Goal: Information Seeking & Learning: Learn about a topic

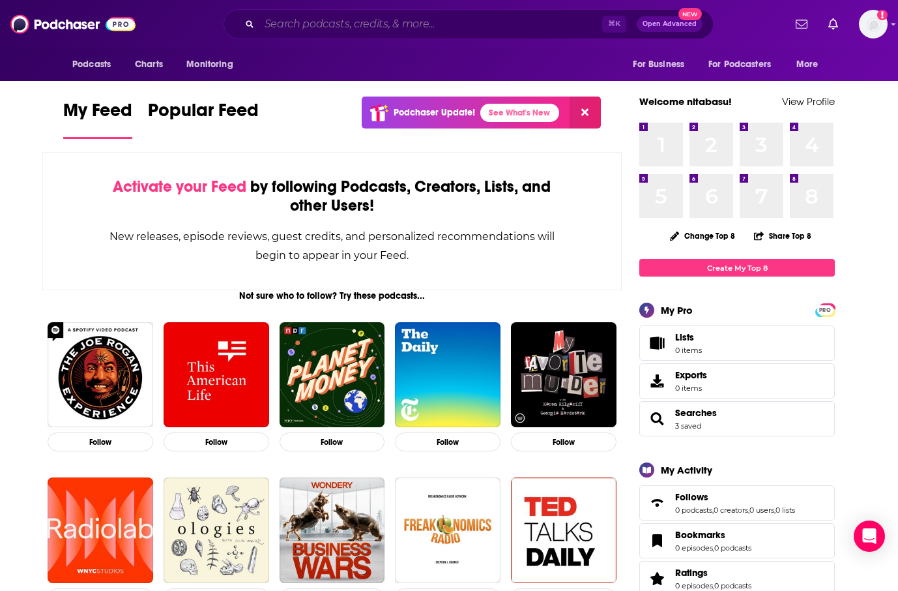
click at [565, 27] on input "Search podcasts, credits, & more..." at bounding box center [430, 24] width 343 height 21
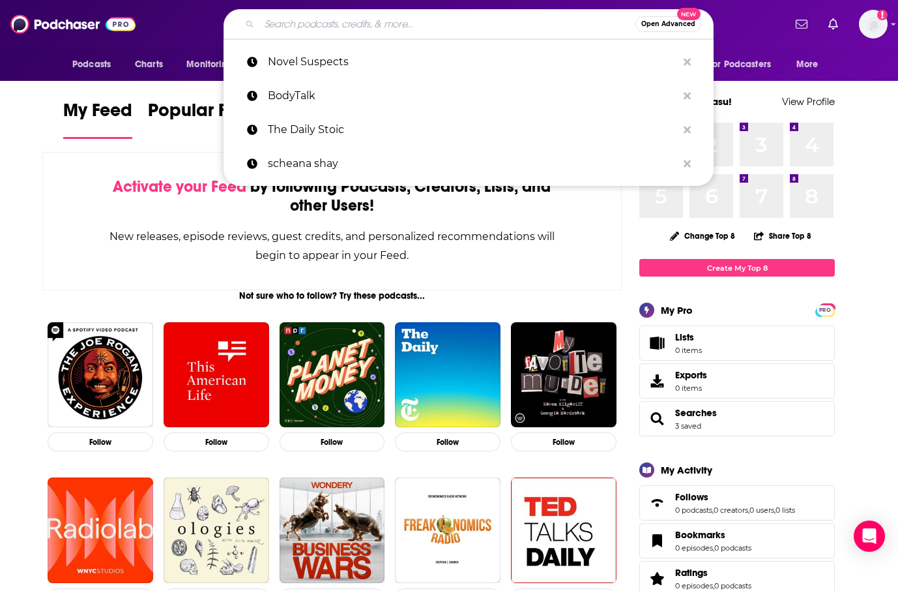
click at [611, 253] on div "Activate your Feed by following Podcasts, Creators, Lists, and other Users! New…" at bounding box center [332, 221] width 580 height 138
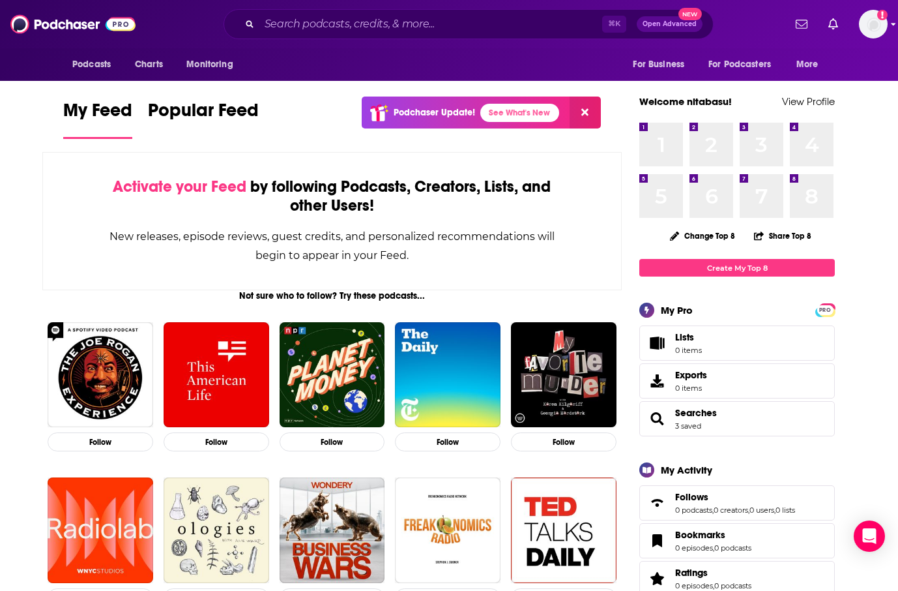
click at [870, 28] on img "Logged in as nitabasu" at bounding box center [873, 24] width 29 height 29
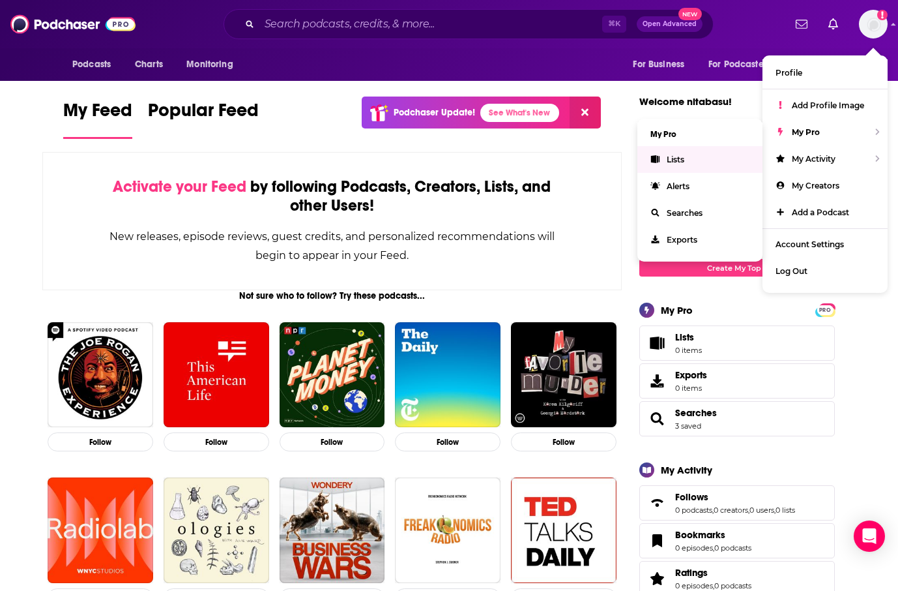
click at [716, 158] on link "Lists" at bounding box center [700, 159] width 125 height 27
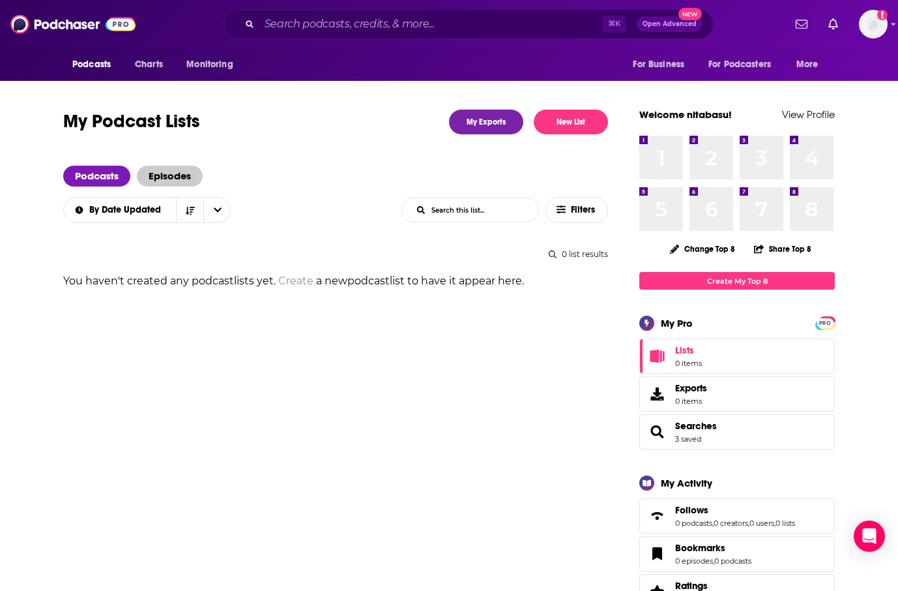
click at [177, 184] on span "Episodes" at bounding box center [170, 176] width 66 height 21
click at [93, 179] on span "Podcasts" at bounding box center [96, 176] width 67 height 21
click at [143, 64] on span "Charts" at bounding box center [149, 64] width 28 height 18
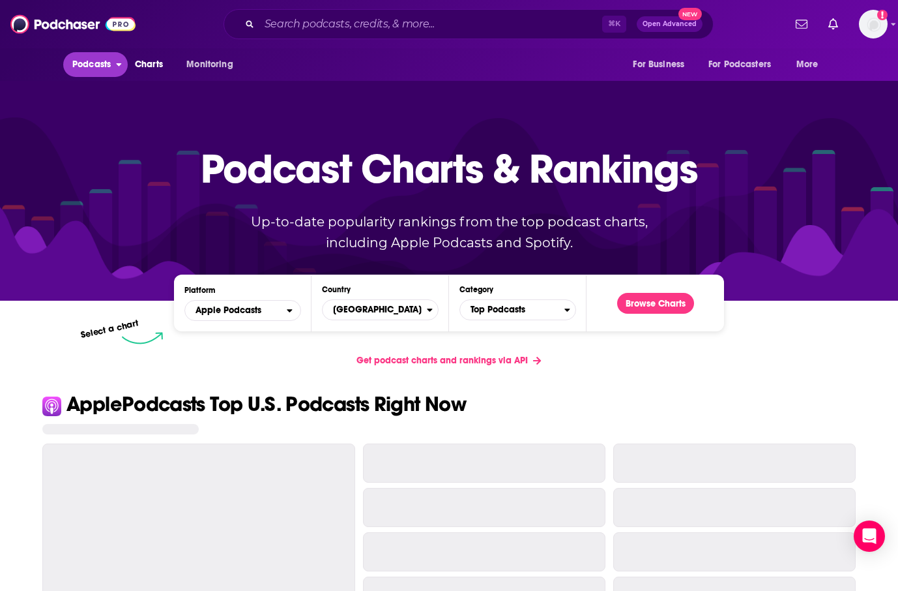
click at [98, 61] on span "Podcasts" at bounding box center [91, 64] width 38 height 18
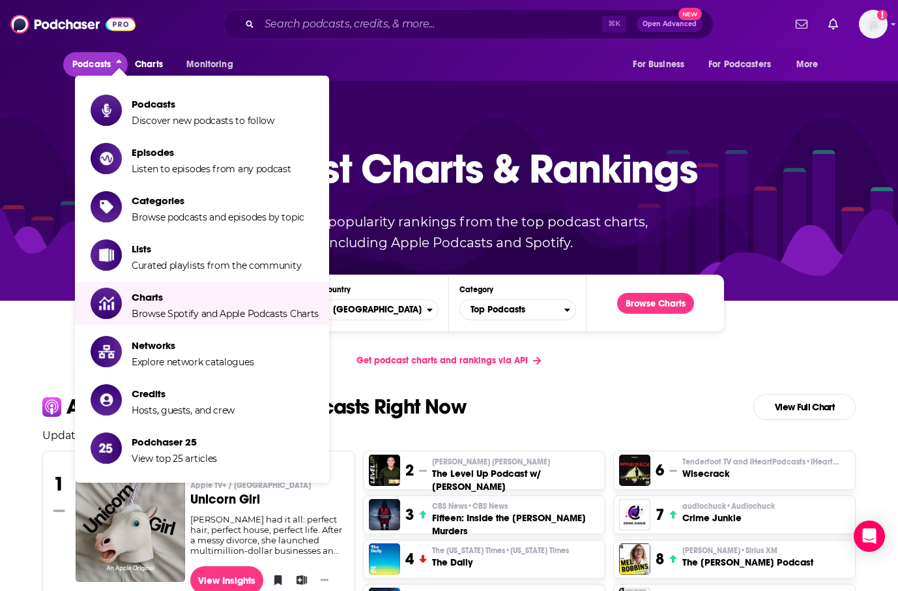
click at [781, 306] on div "Platform Apple Podcasts Country [GEOGRAPHIC_DATA] Category Top Podcasts Browse …" at bounding box center [449, 304] width 834 height 80
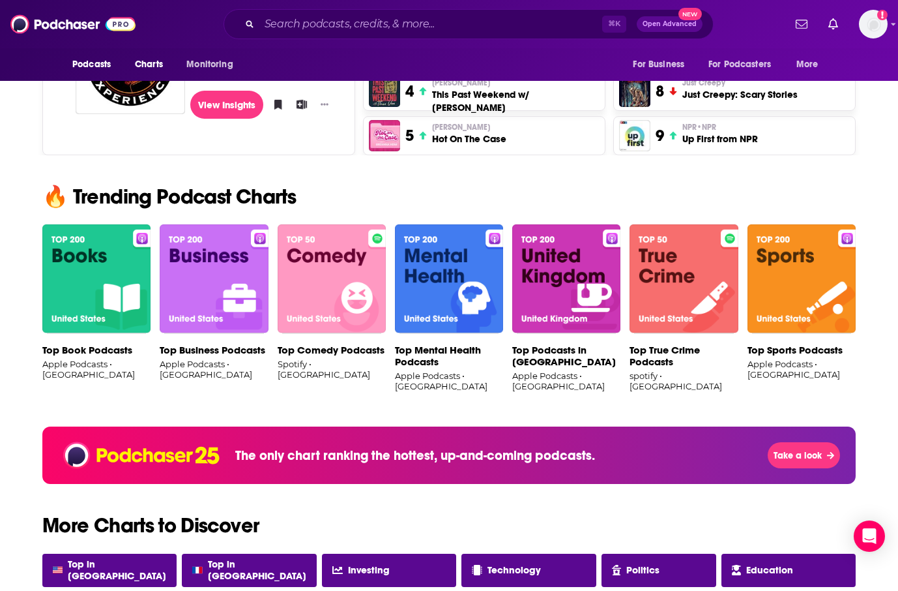
scroll to position [728, 0]
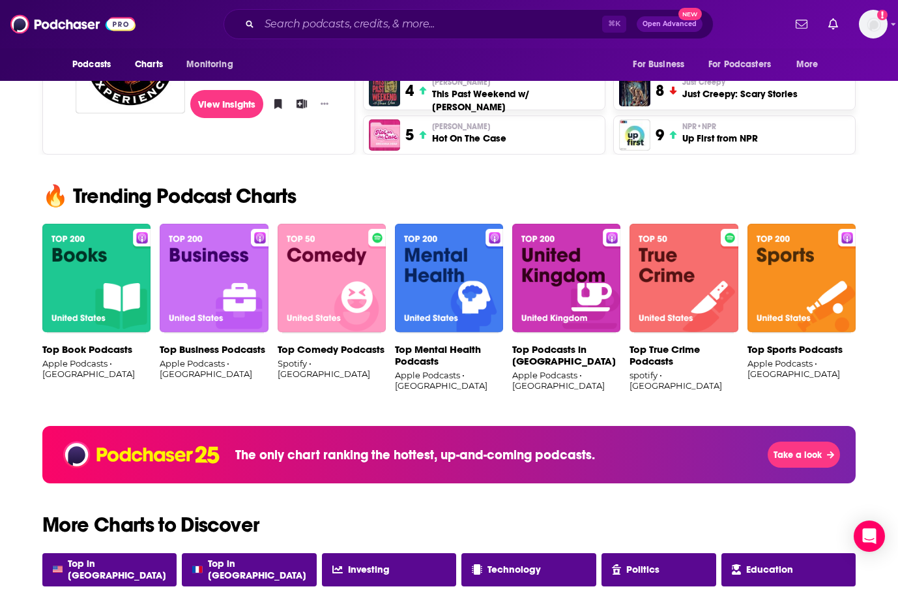
click at [108, 257] on img at bounding box center [96, 279] width 108 height 110
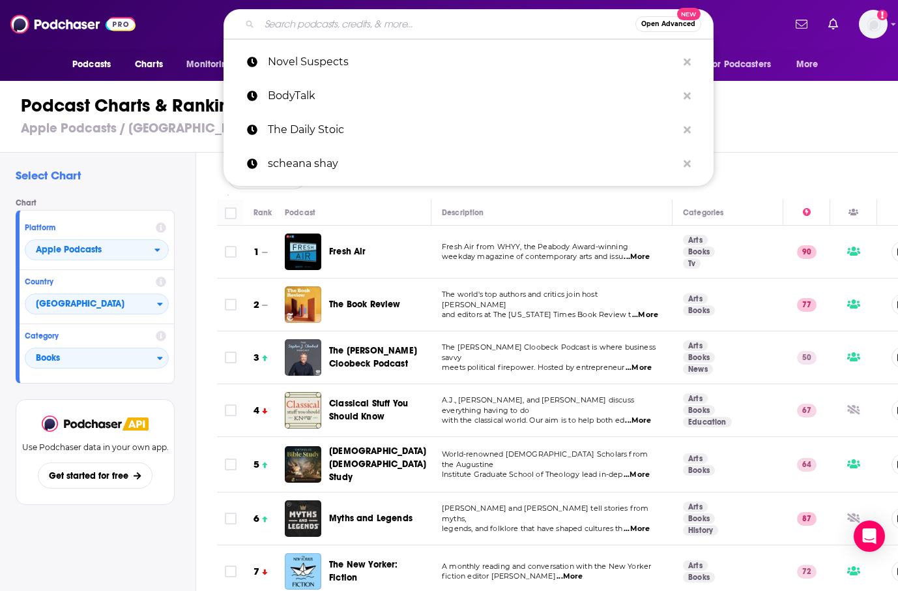
click at [351, 27] on input "Search podcasts, credits, & more..." at bounding box center [447, 24] width 376 height 21
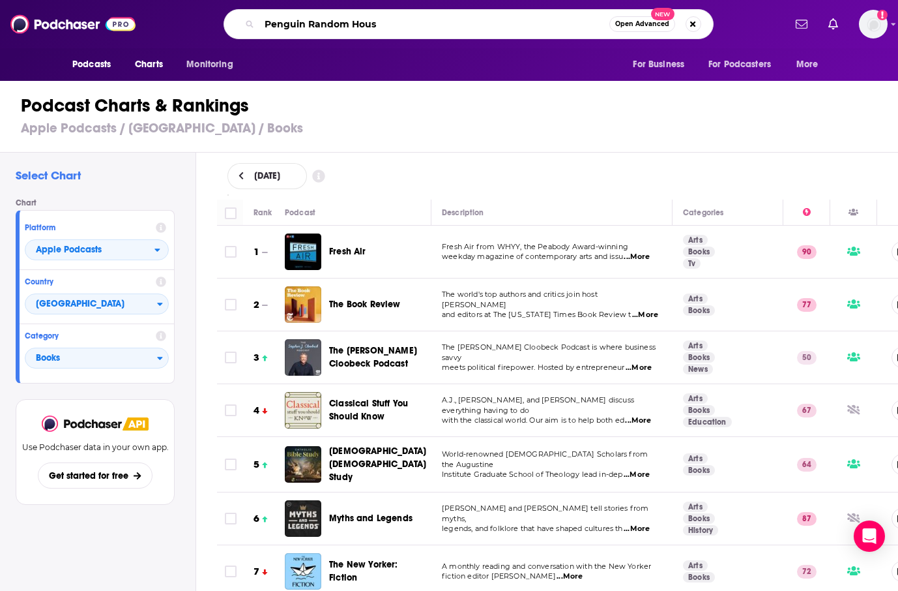
type input "Penguin Random House"
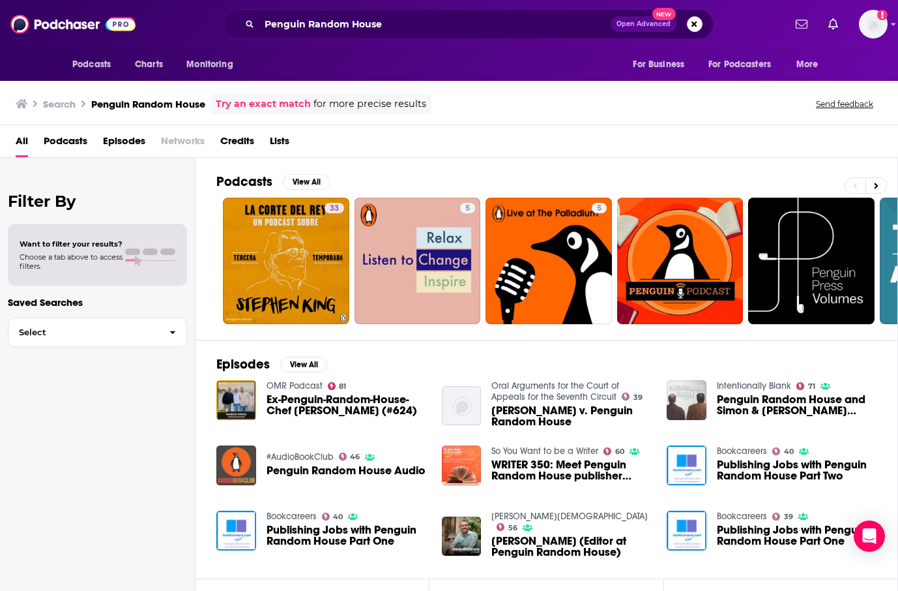
click at [450, 37] on div "Penguin Random House Open Advanced New" at bounding box center [469, 24] width 490 height 30
click at [448, 31] on input "Penguin Random House" at bounding box center [434, 24] width 351 height 21
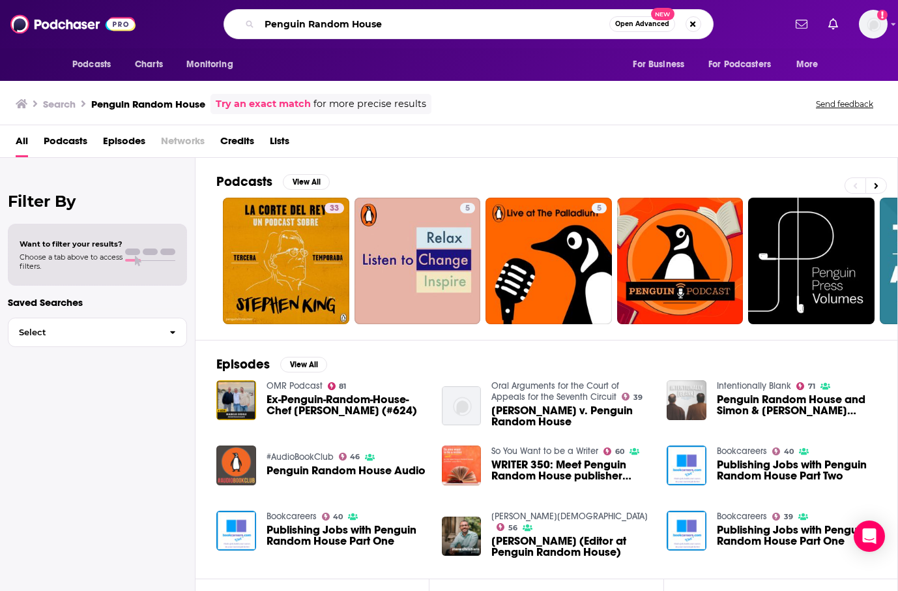
click at [448, 31] on input "Penguin Random House" at bounding box center [434, 24] width 350 height 21
type input "This is the Author"
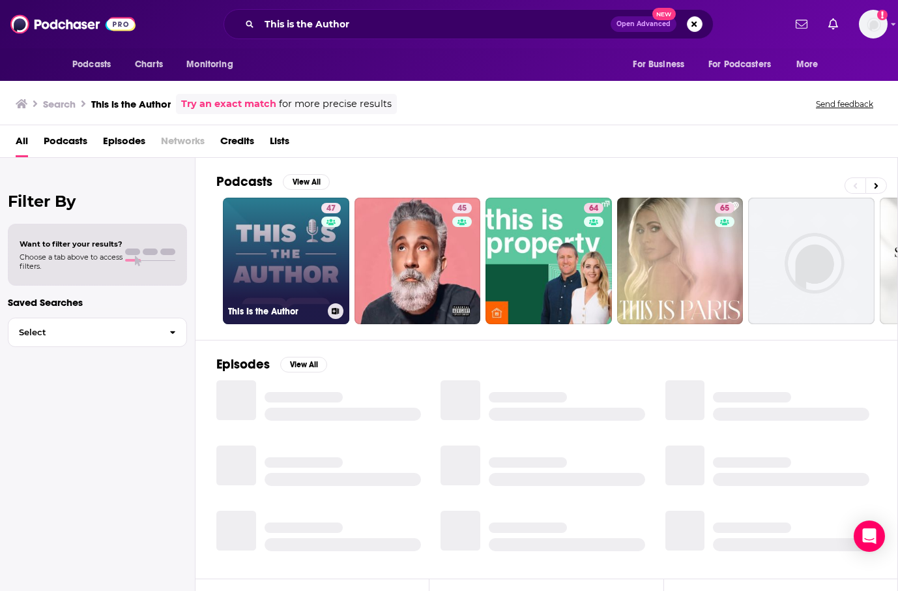
click at [267, 233] on link "47 This Is the Author" at bounding box center [286, 261] width 126 height 126
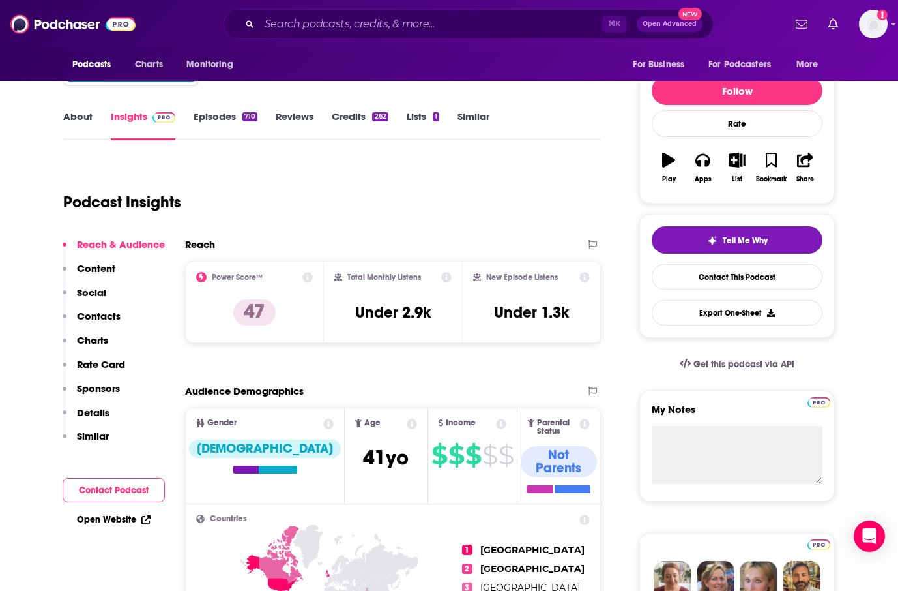
scroll to position [143, 0]
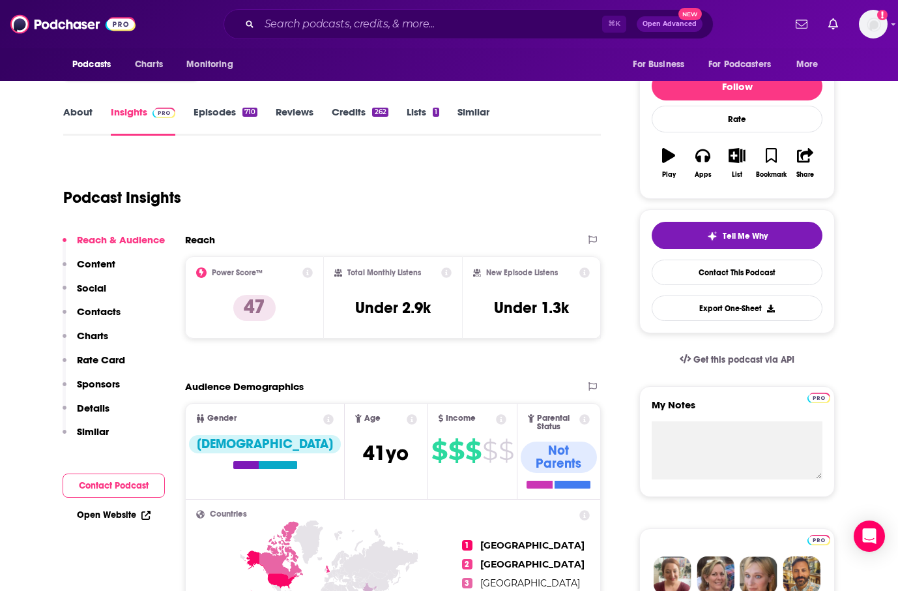
click at [412, 116] on link "Lists 1" at bounding box center [423, 121] width 33 height 30
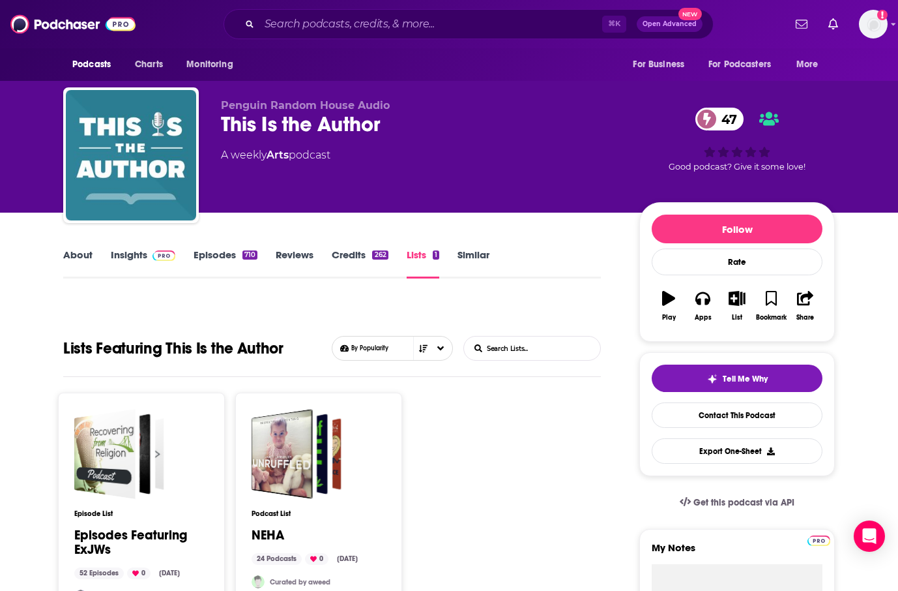
click at [75, 254] on link "About" at bounding box center [77, 263] width 29 height 30
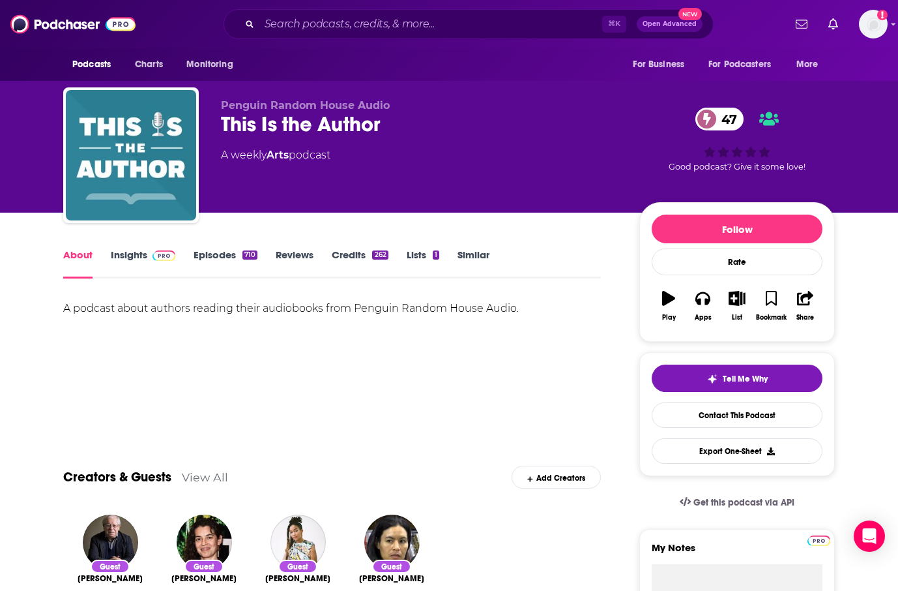
click at [531, 211] on div "Penguin Random House Audio This Is the Author 47 A weekly Arts podcast 47 Good …" at bounding box center [528, 157] width 614 height 117
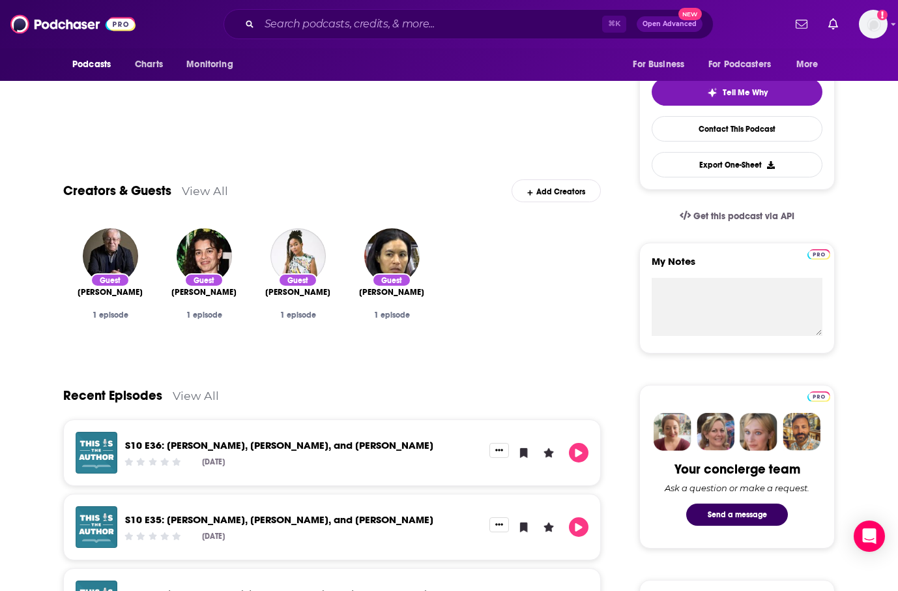
scroll to position [309, 0]
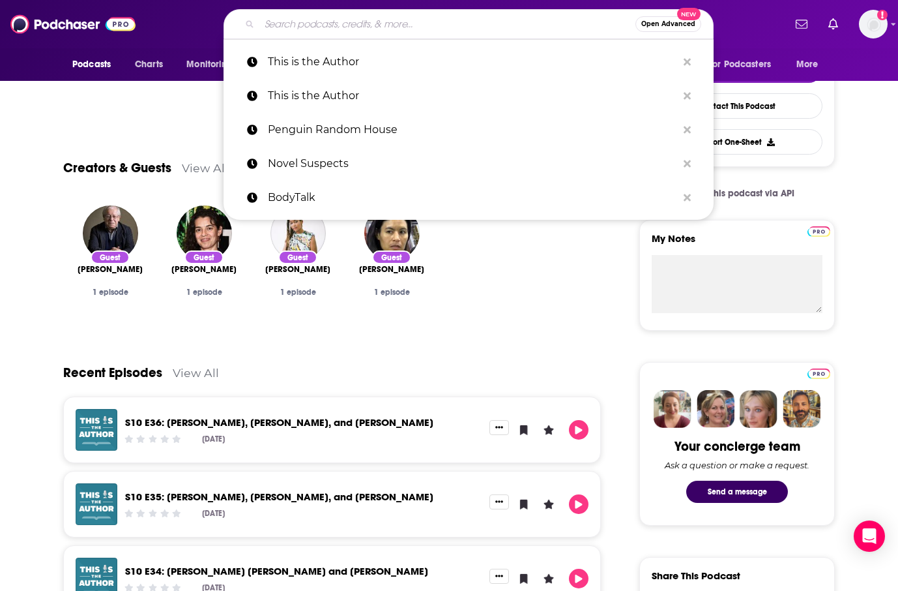
click at [376, 21] on input "Search podcasts, credits, & more..." at bounding box center [447, 24] width 376 height 21
paste input "[PERSON_NAME]"
type input "[PERSON_NAME]"
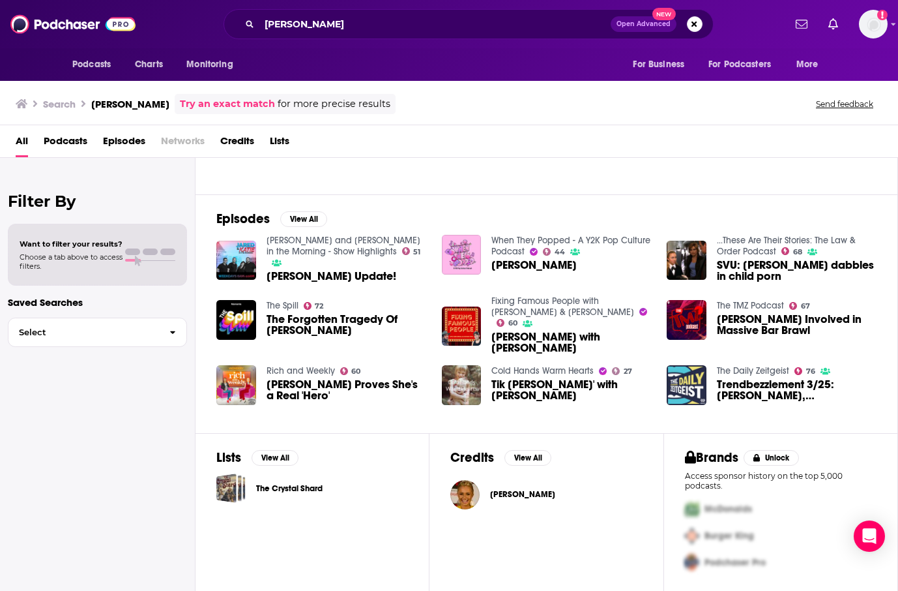
scroll to position [145, 0]
click at [510, 493] on span "[PERSON_NAME]" at bounding box center [522, 494] width 65 height 10
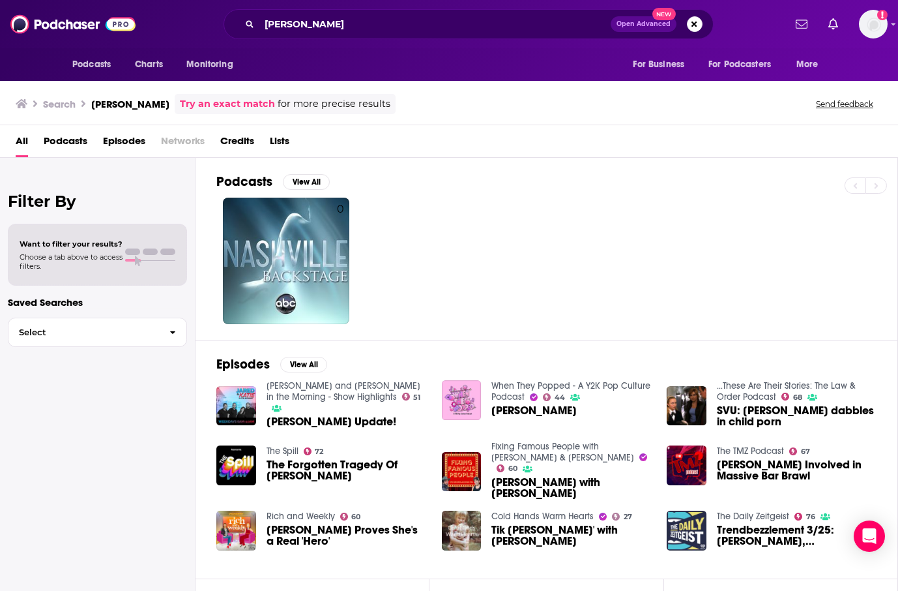
click at [438, 233] on div "0" at bounding box center [556, 261] width 681 height 126
click at [112, 59] on button "Podcasts" at bounding box center [95, 64] width 65 height 25
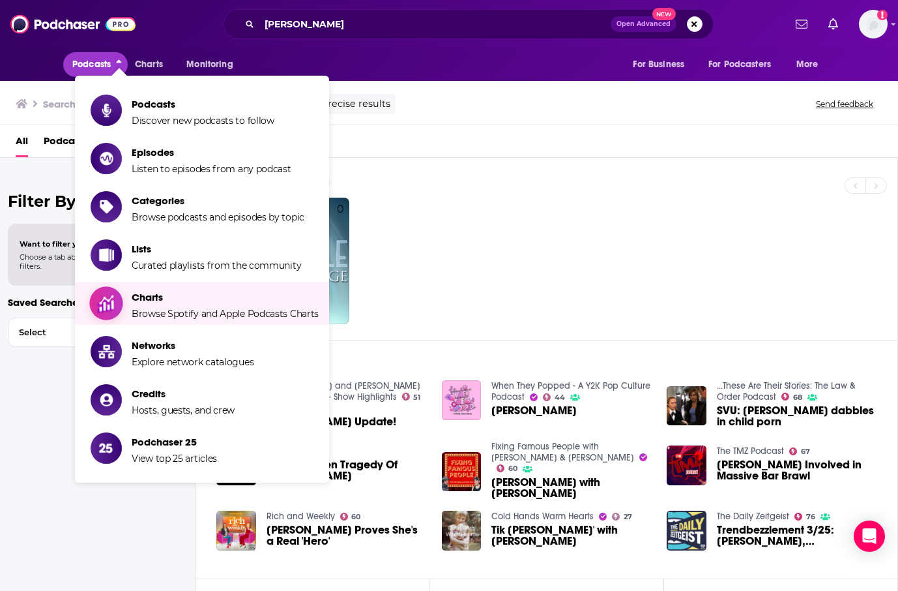
click at [246, 319] on span "Browse Spotify and Apple Podcasts Charts" at bounding box center [225, 314] width 187 height 12
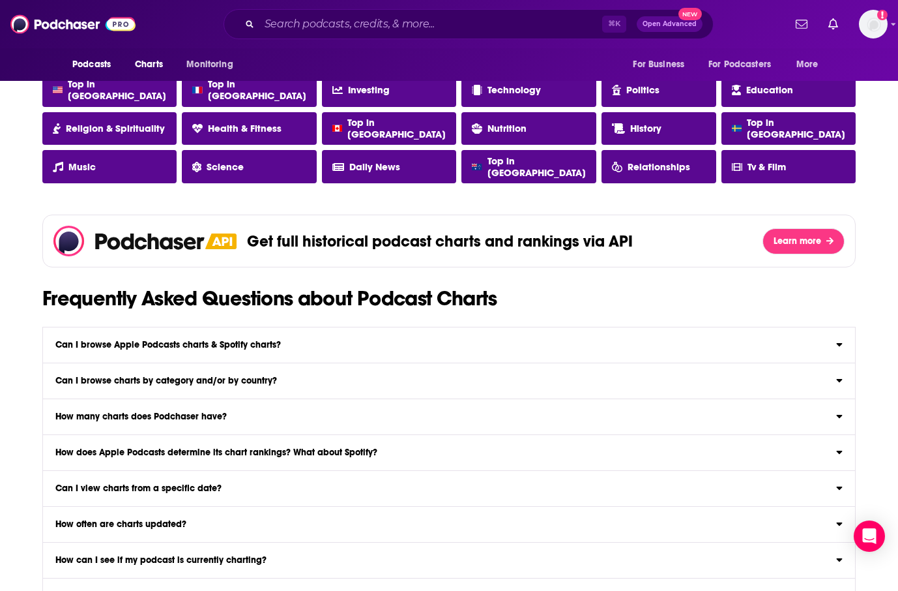
scroll to position [1211, 0]
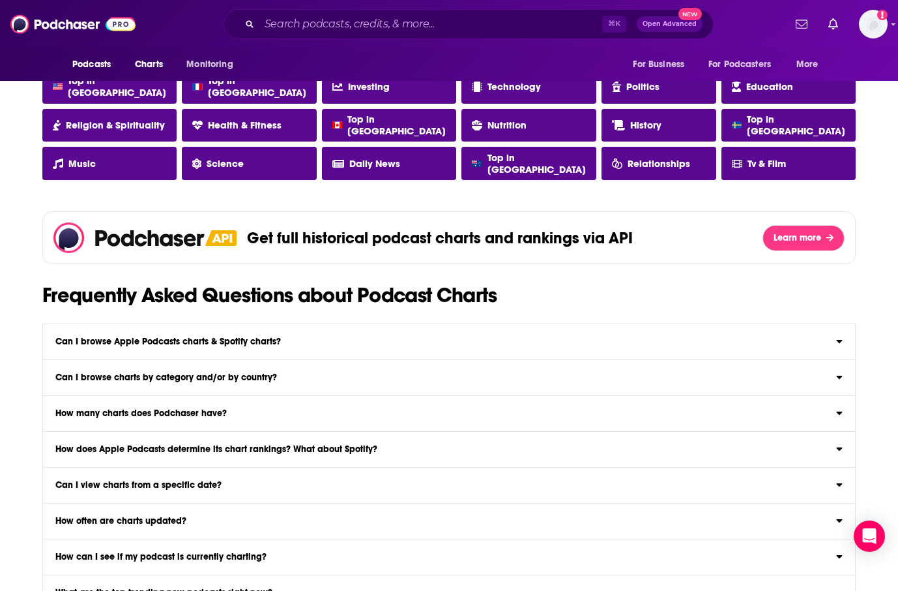
click at [562, 378] on div "Can I browse charts by category and/or by country?" at bounding box center [449, 377] width 812 height 9
click at [0, 0] on input "Can I browse charts by category and/or by country? Yep! Use the category & coun…" at bounding box center [0, 0] width 0 height 0
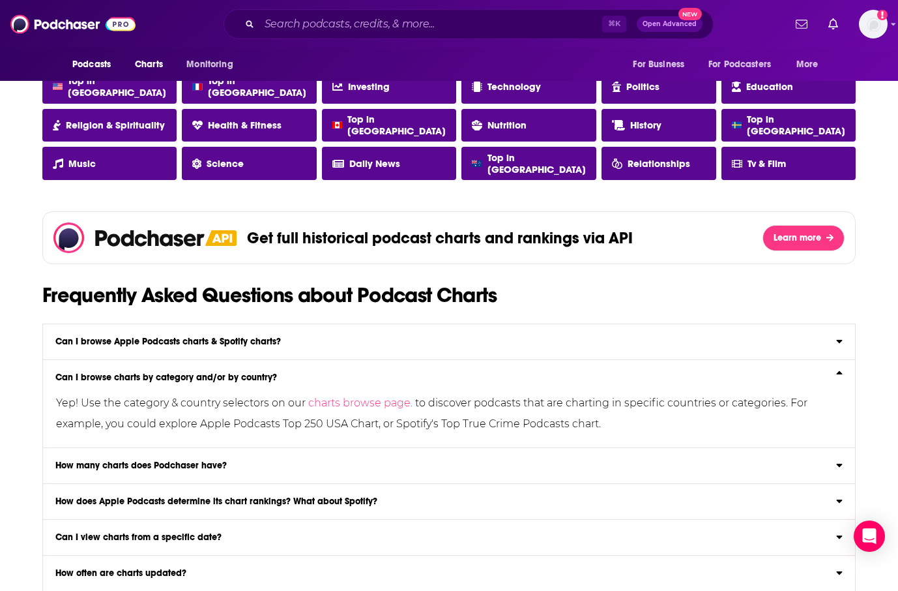
click at [562, 378] on div "Can I browse charts by category and/or by country?" at bounding box center [449, 377] width 812 height 9
click at [0, 0] on input "Can I browse charts by category and/or by country? Yep! Use the category & coun…" at bounding box center [0, 0] width 0 height 0
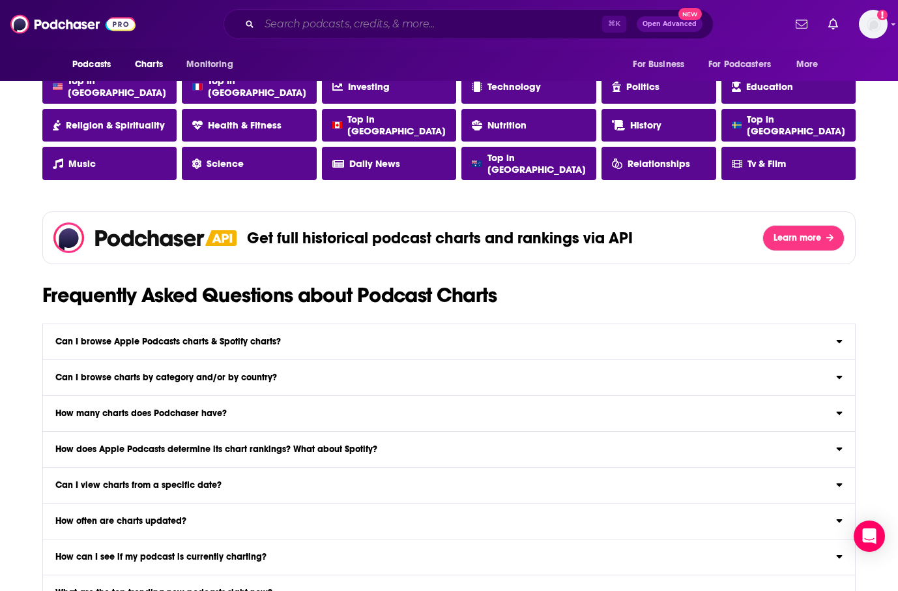
click at [486, 20] on input "Search podcasts, credits, & more..." at bounding box center [430, 24] width 343 height 21
paste input "Casefile"
type input "Casefile"
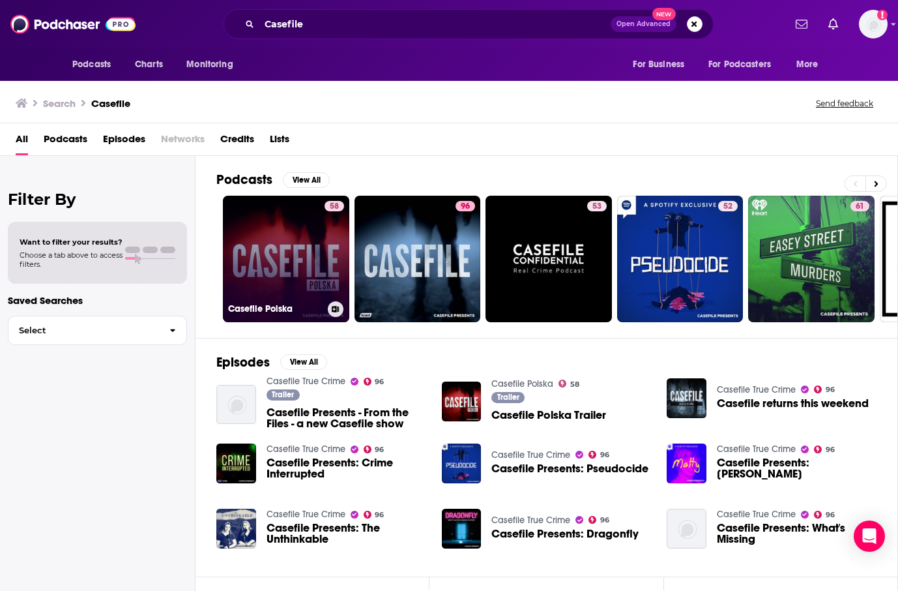
click at [268, 230] on link "58 Casefile Polska" at bounding box center [286, 259] width 126 height 126
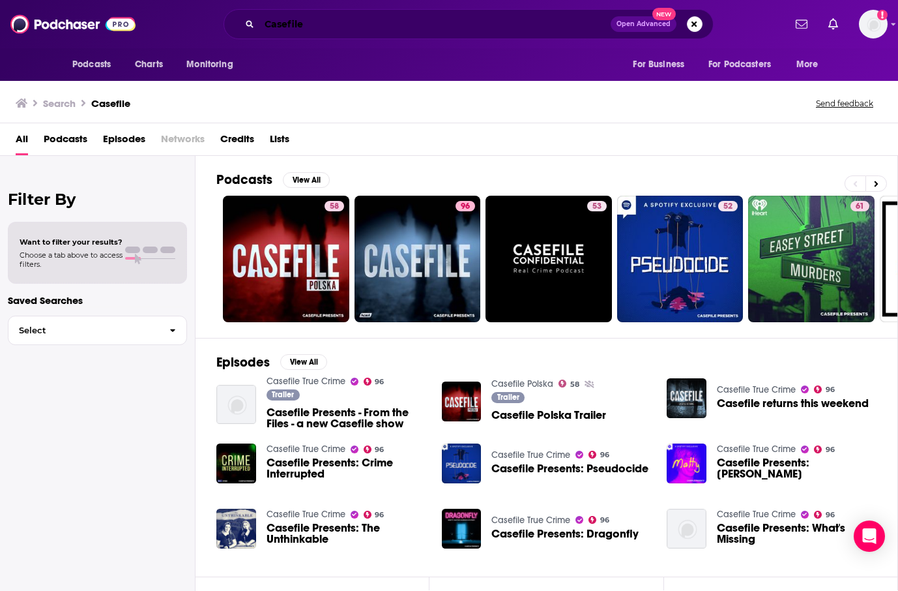
click at [351, 33] on input "Casefile" at bounding box center [434, 24] width 351 height 21
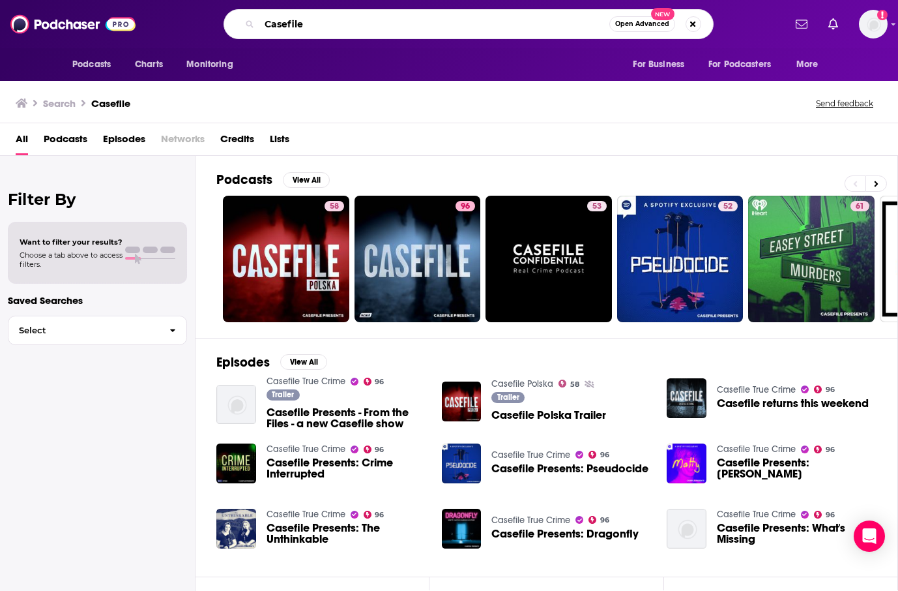
click at [351, 33] on input "Casefile" at bounding box center [434, 24] width 350 height 21
type input "\"
type input "Killer Content"
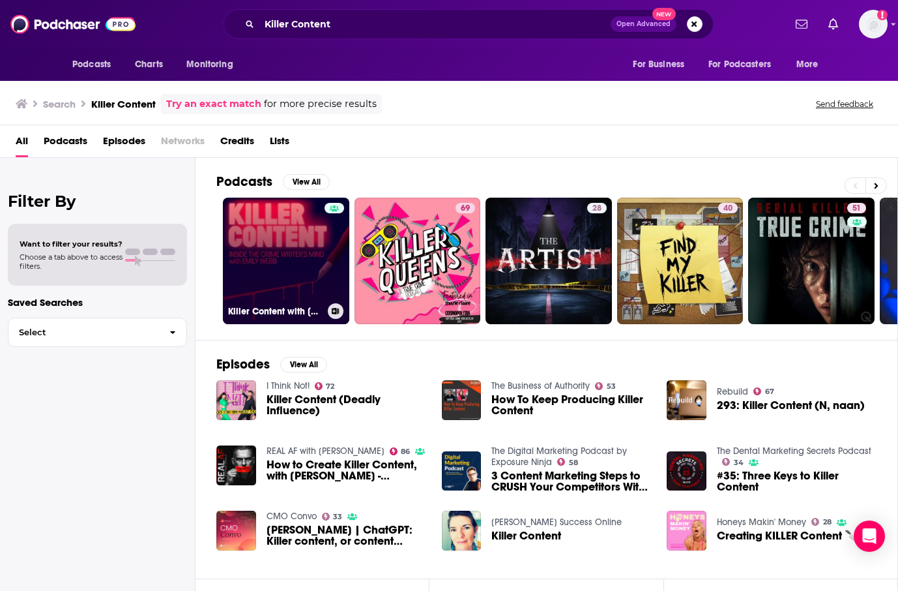
click at [319, 244] on link "Killer Content with [PERSON_NAME]" at bounding box center [286, 261] width 126 height 126
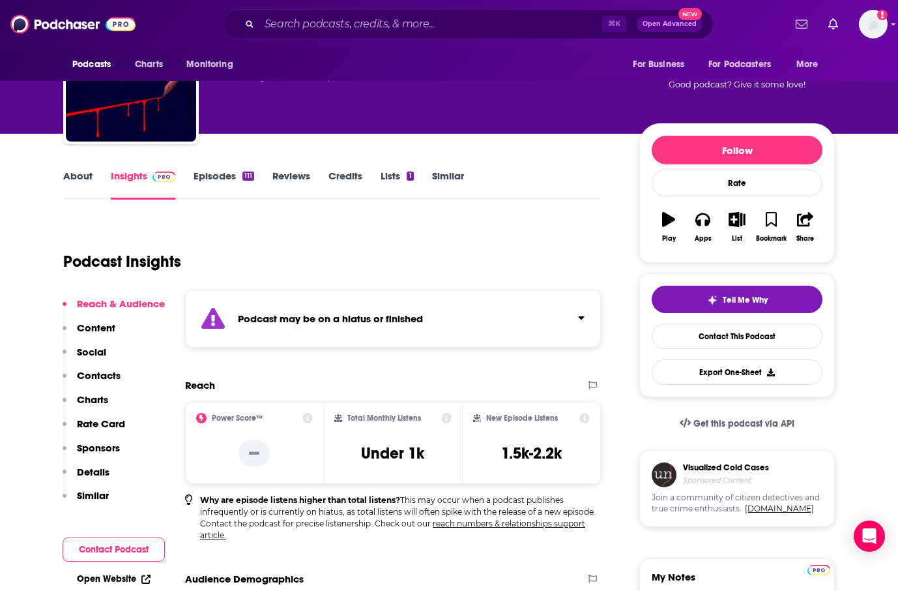
scroll to position [100, 0]
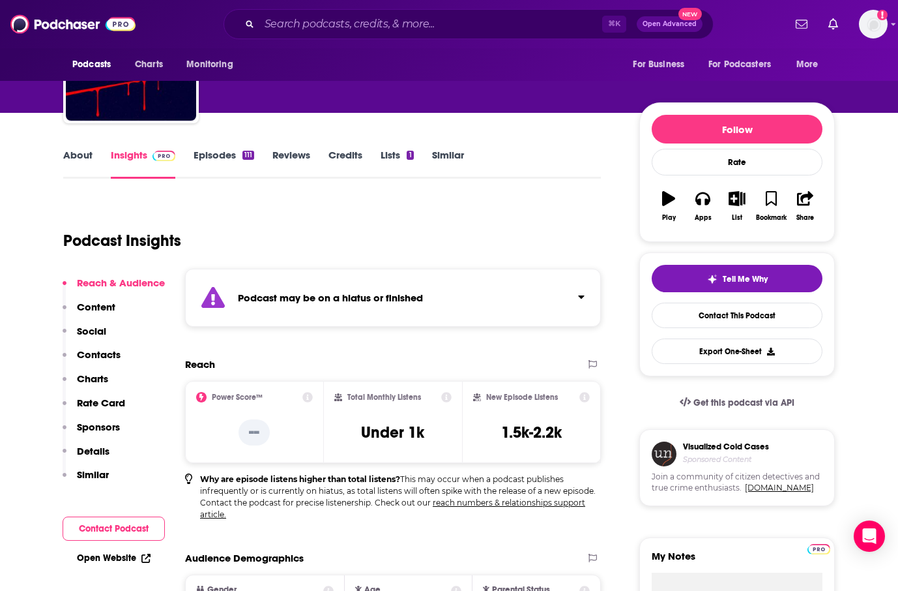
click at [94, 302] on p "Content" at bounding box center [96, 307] width 38 height 12
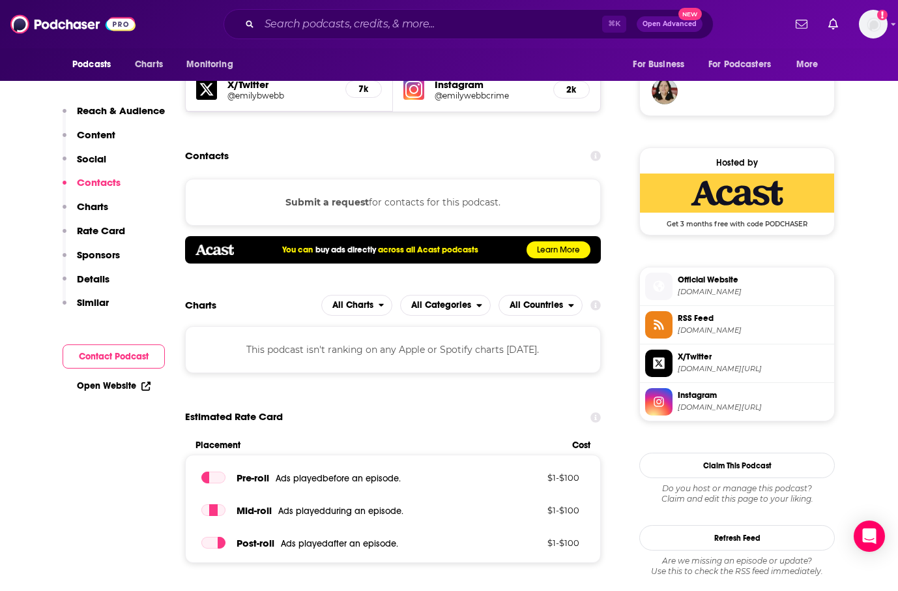
scroll to position [1076, 0]
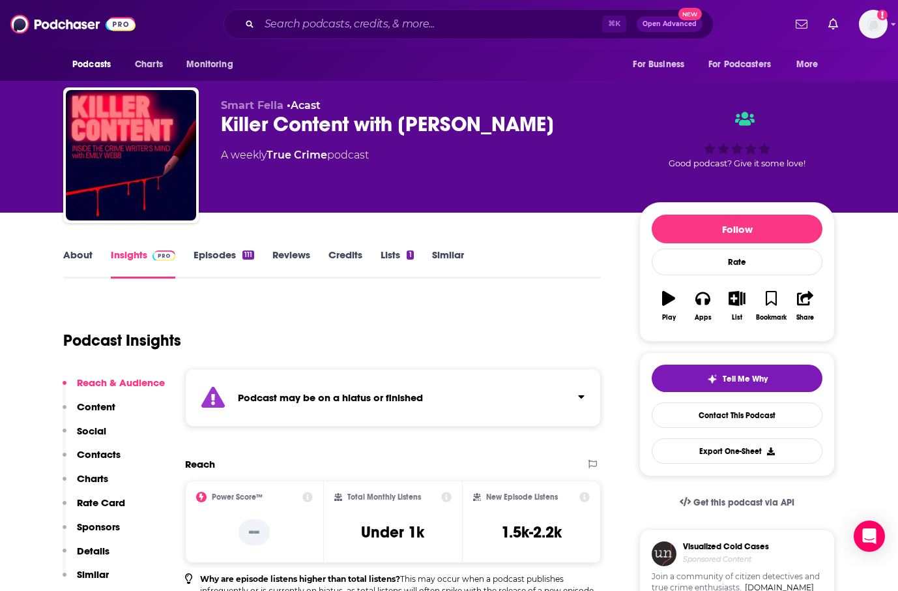
scroll to position [-1, 0]
click at [599, 308] on div "Podcast Insights" at bounding box center [332, 337] width 538 height 77
click at [284, 253] on link "Reviews" at bounding box center [291, 263] width 38 height 30
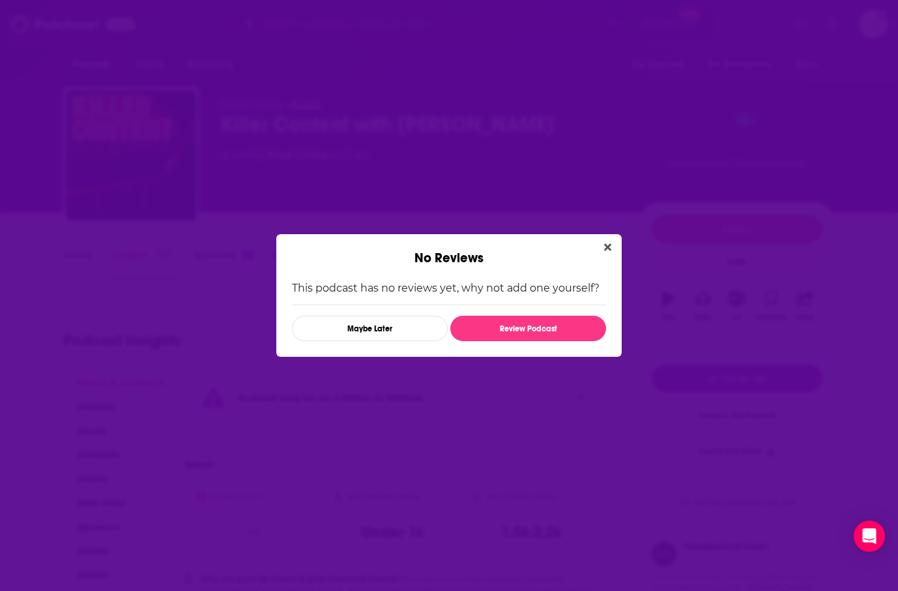
click at [187, 258] on div "No Reviews This podcast has no reviews yet, why not add one yourself? Maybe Lat…" at bounding box center [449, 295] width 898 height 591
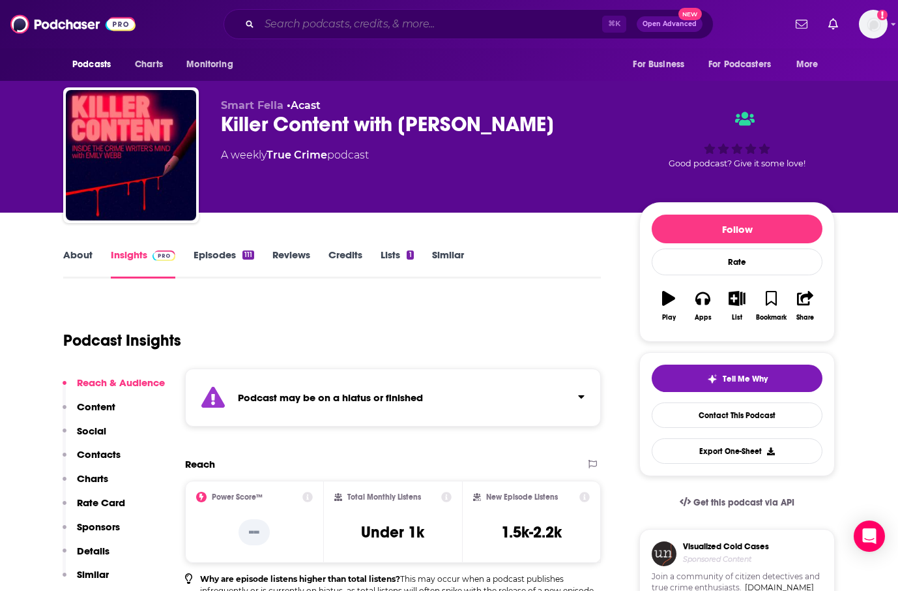
click at [352, 24] on input "Search podcasts, credits, & more..." at bounding box center [430, 24] width 343 height 21
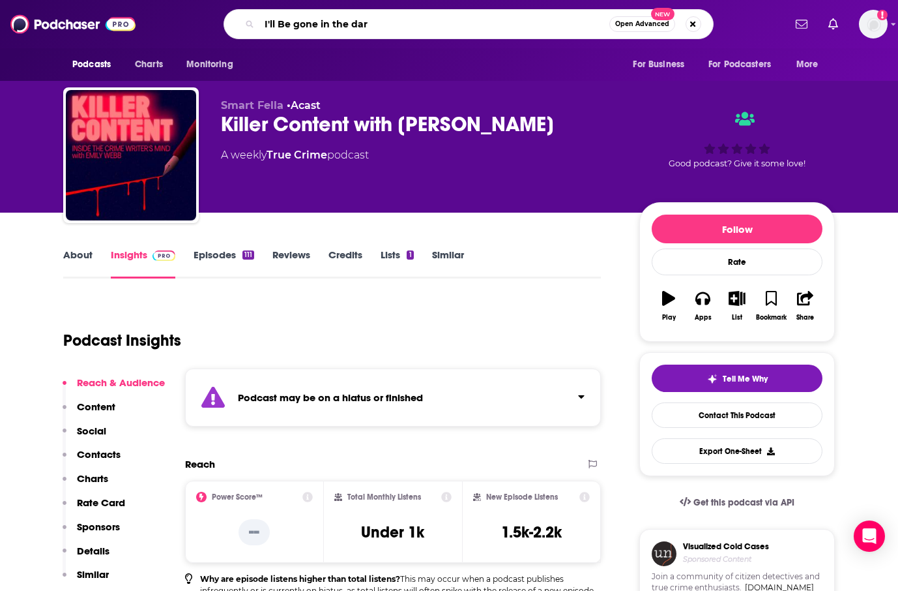
type input "I'll Be gone in the dark"
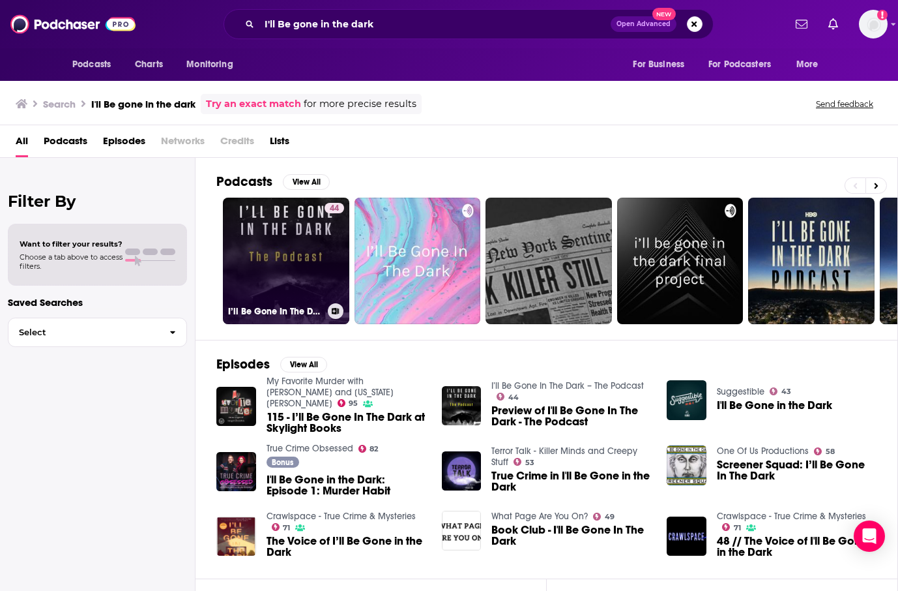
click at [270, 276] on link "44 I’ll Be Gone In The Dark – The Podcast" at bounding box center [286, 261] width 126 height 126
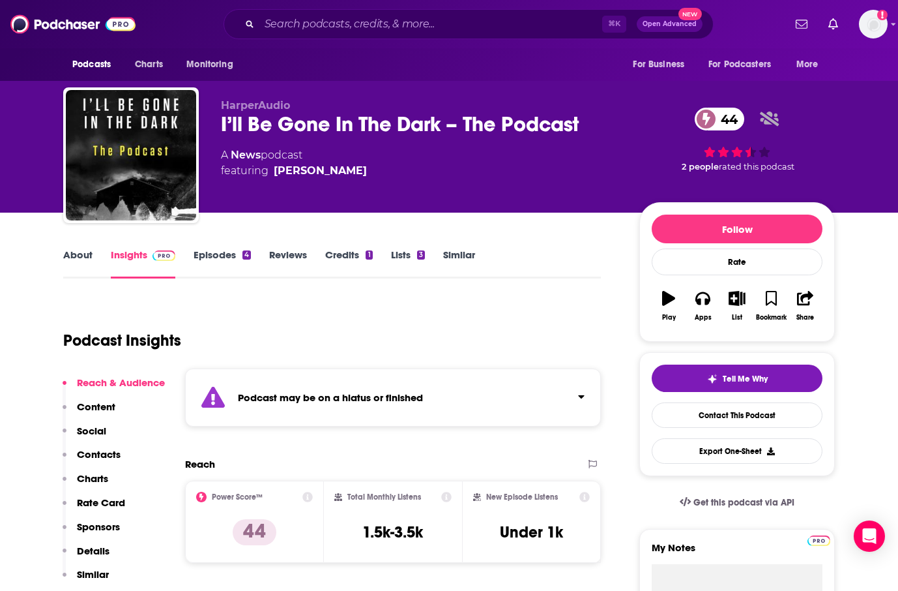
click at [100, 410] on p "Content" at bounding box center [96, 406] width 38 height 12
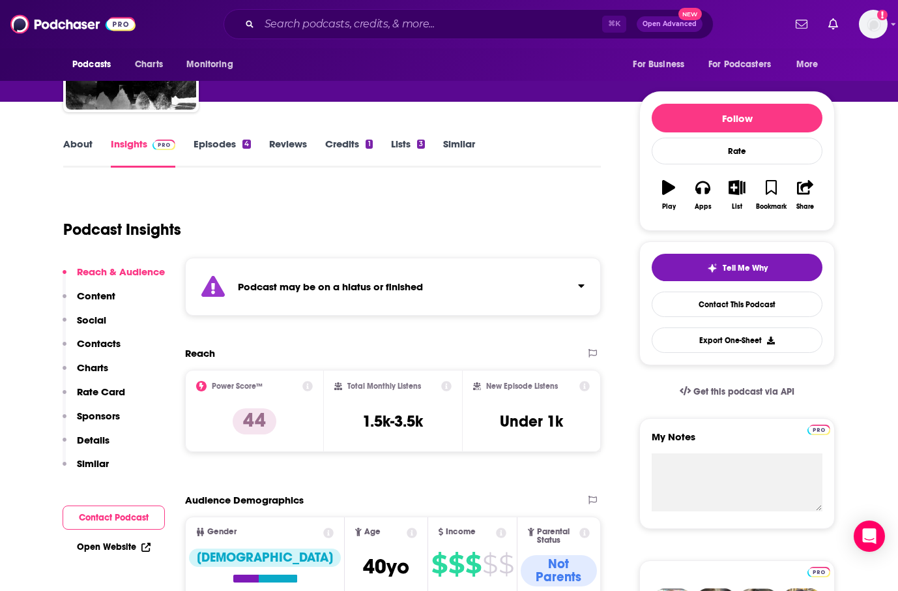
scroll to position [106, 0]
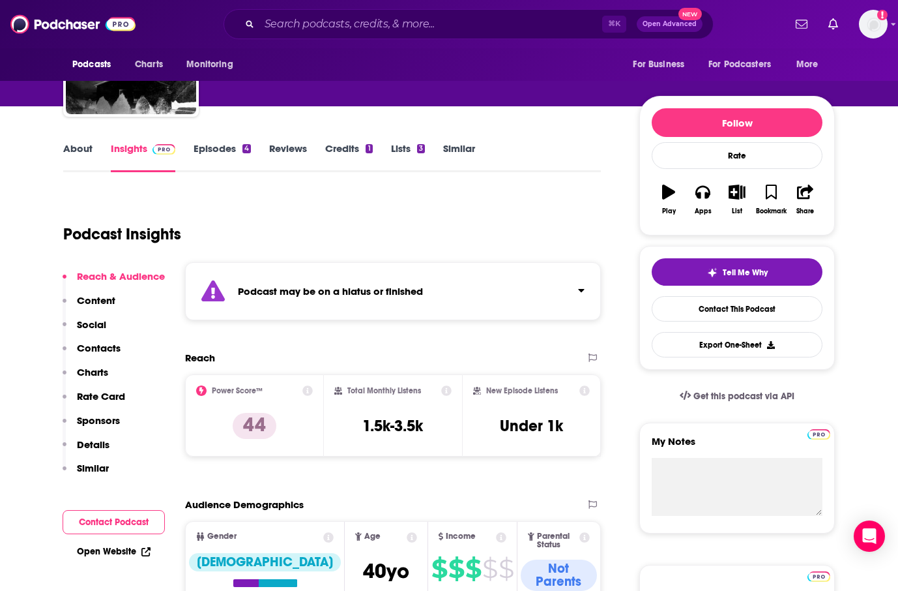
click at [216, 147] on link "Episodes 4" at bounding box center [222, 157] width 57 height 30
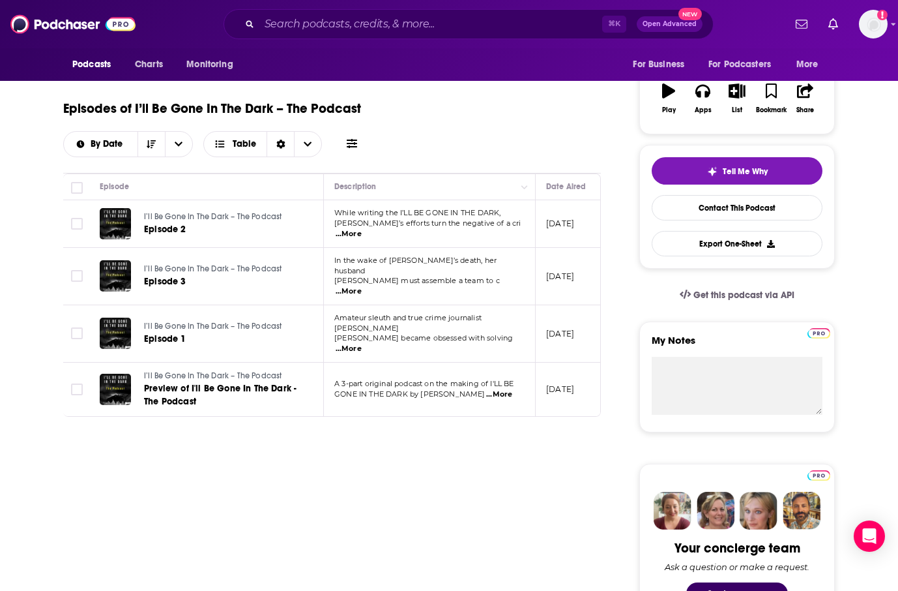
scroll to position [196, 0]
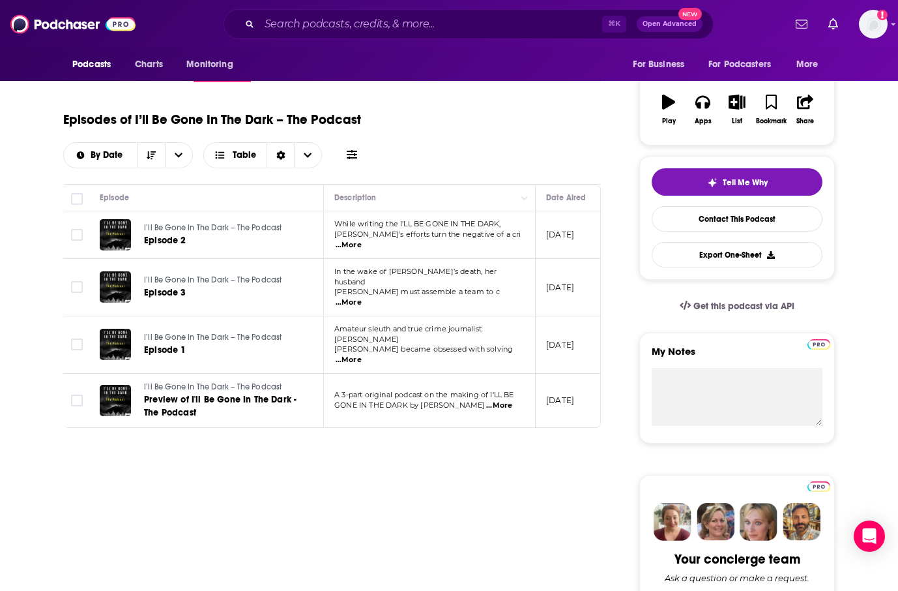
click at [507, 400] on span "...More" at bounding box center [499, 405] width 26 height 10
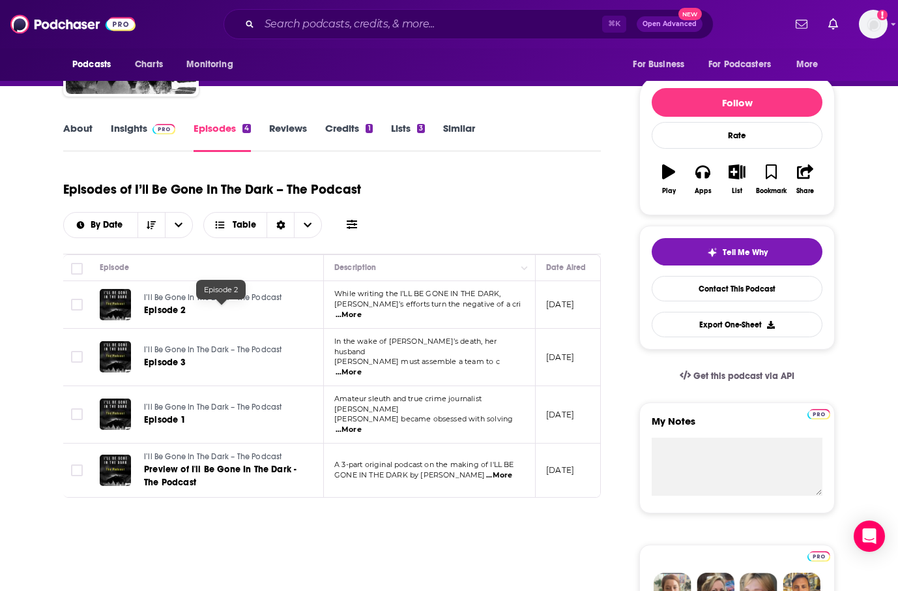
scroll to position [121, 0]
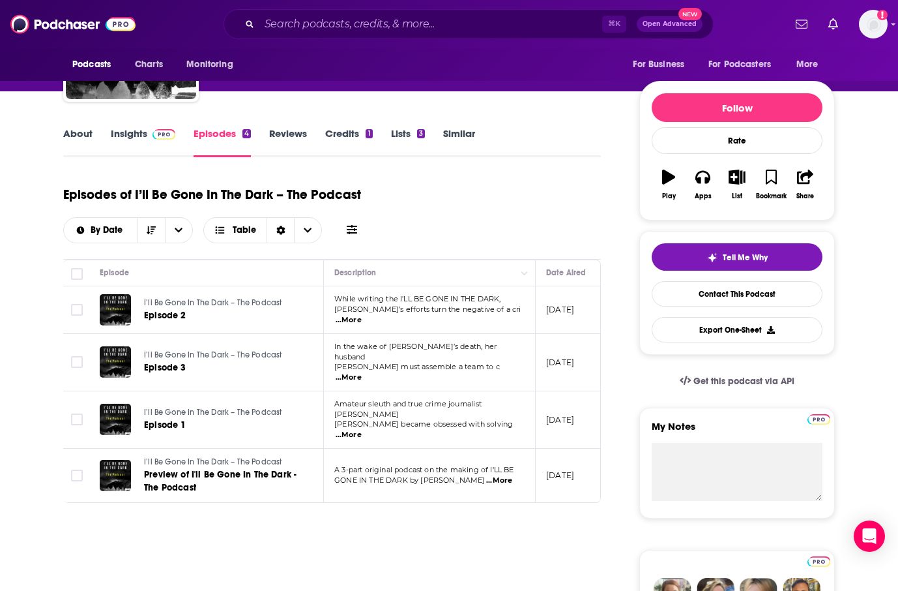
click at [549, 199] on div "Episodes of I’ll Be Gone In The Dark – The Podcast By Date Table" at bounding box center [332, 210] width 538 height 65
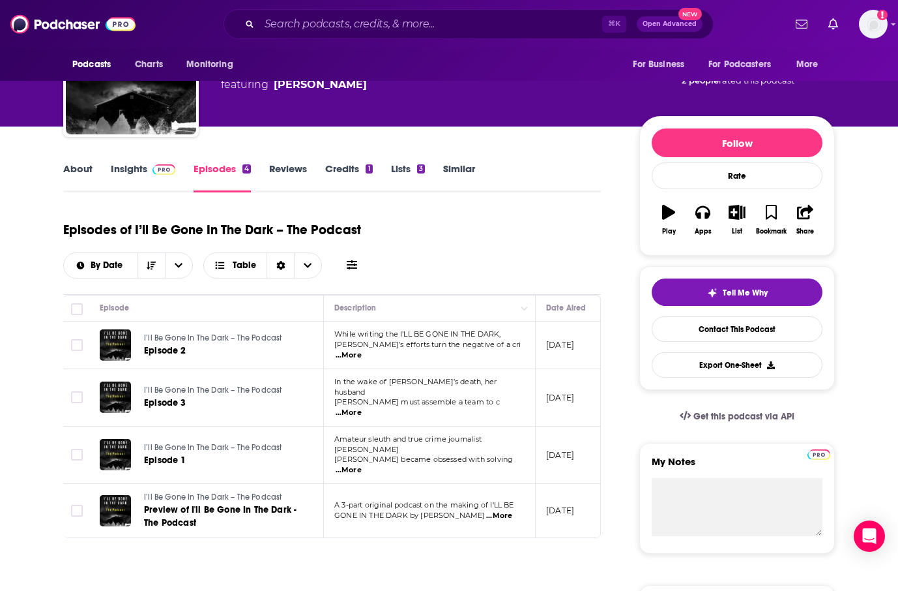
click at [70, 168] on link "About" at bounding box center [77, 177] width 29 height 30
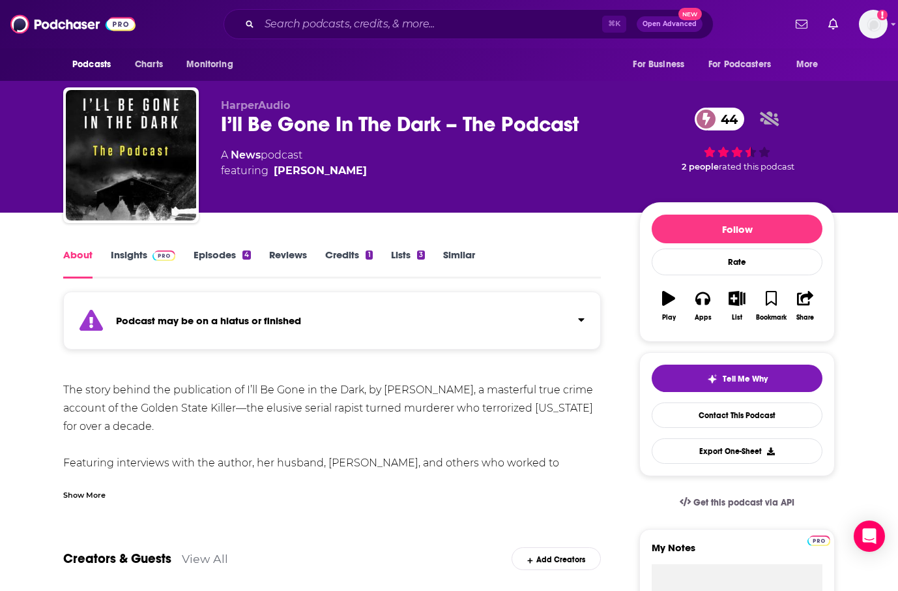
click at [87, 492] on div "Show More" at bounding box center [84, 494] width 42 height 12
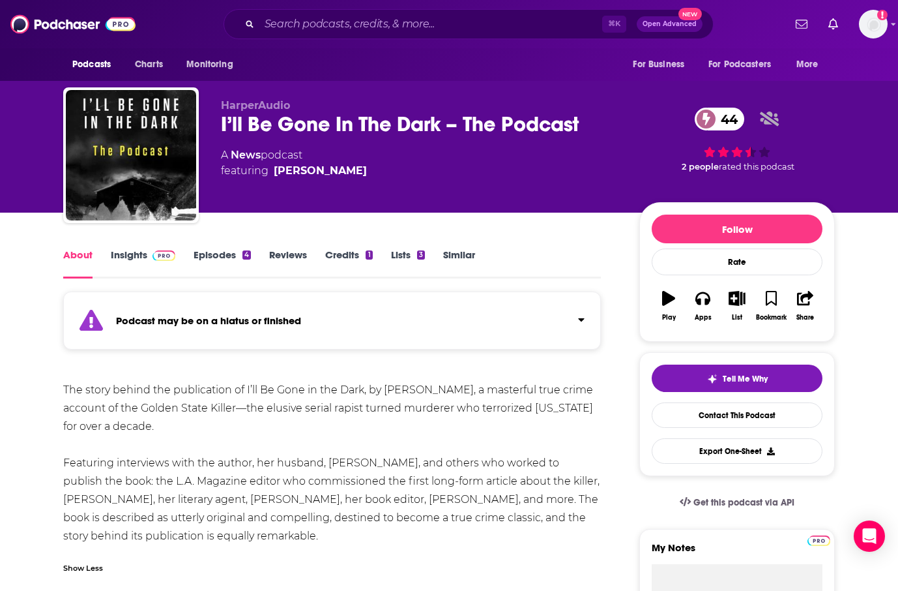
click at [272, 104] on span "HarperAudio" at bounding box center [255, 105] width 69 height 12
click at [364, 23] on input "Search podcasts, credits, & more..." at bounding box center [430, 24] width 343 height 21
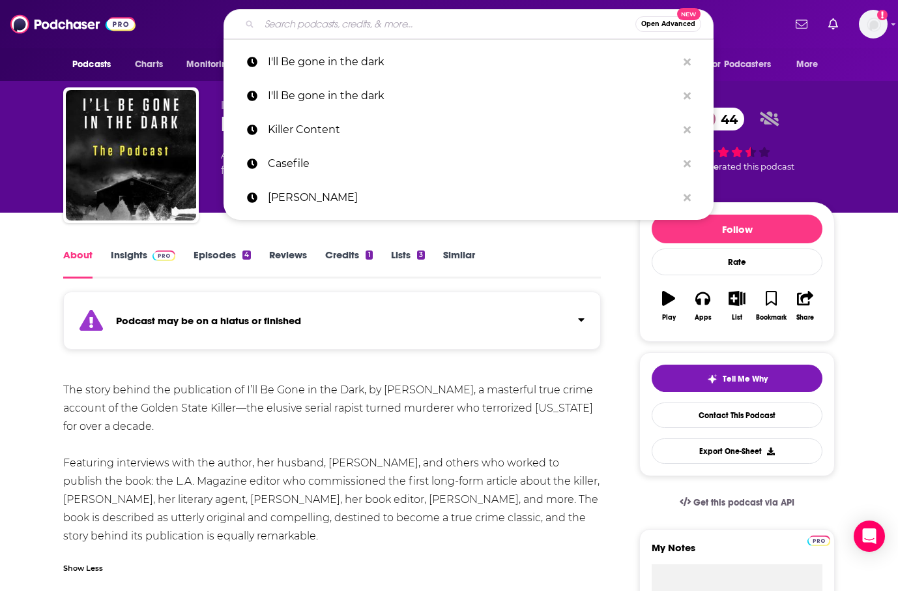
paste input "Crime Junkie"
type input "Crime Junkie"
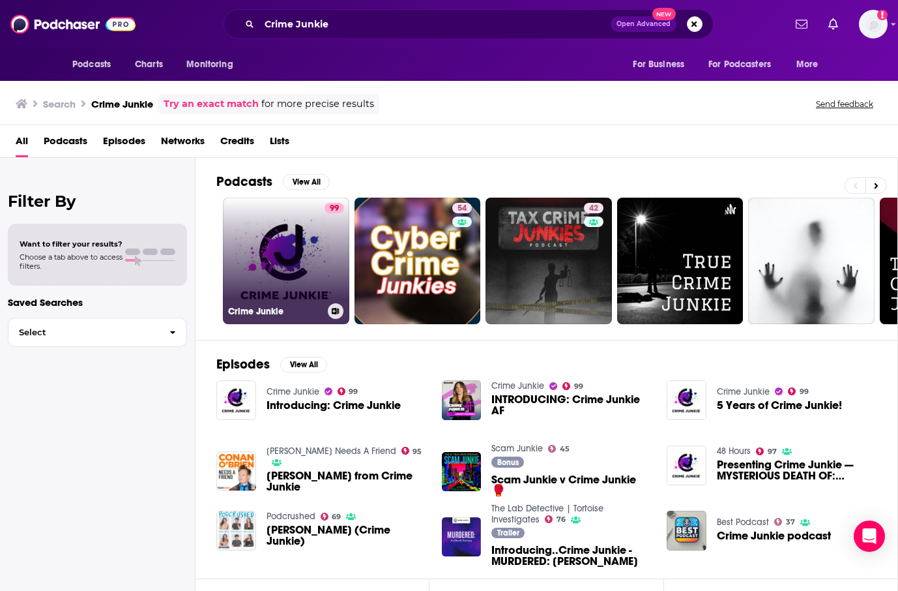
click at [314, 265] on link "99 Crime Junkie" at bounding box center [286, 261] width 126 height 126
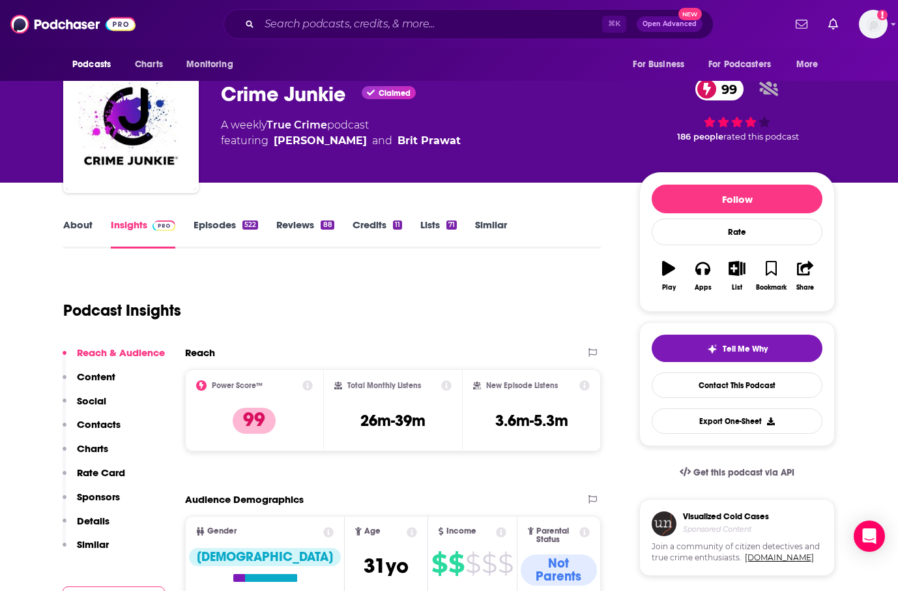
scroll to position [36, 0]
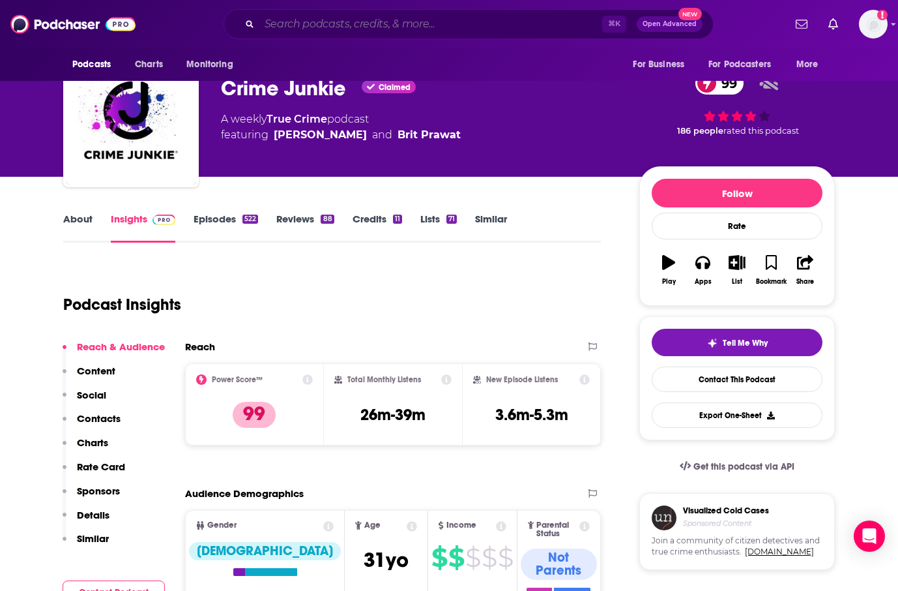
click at [429, 26] on input "Search podcasts, credits, & more..." at bounding box center [430, 24] width 343 height 21
click at [360, 30] on input "Search podcasts, credits, & more..." at bounding box center [430, 24] width 343 height 21
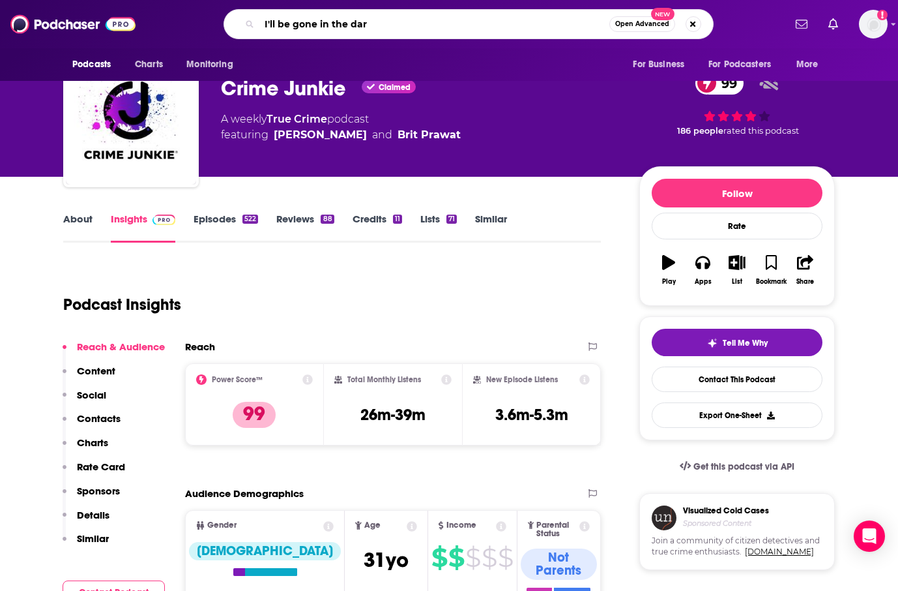
type input "I'll be gone in the dark"
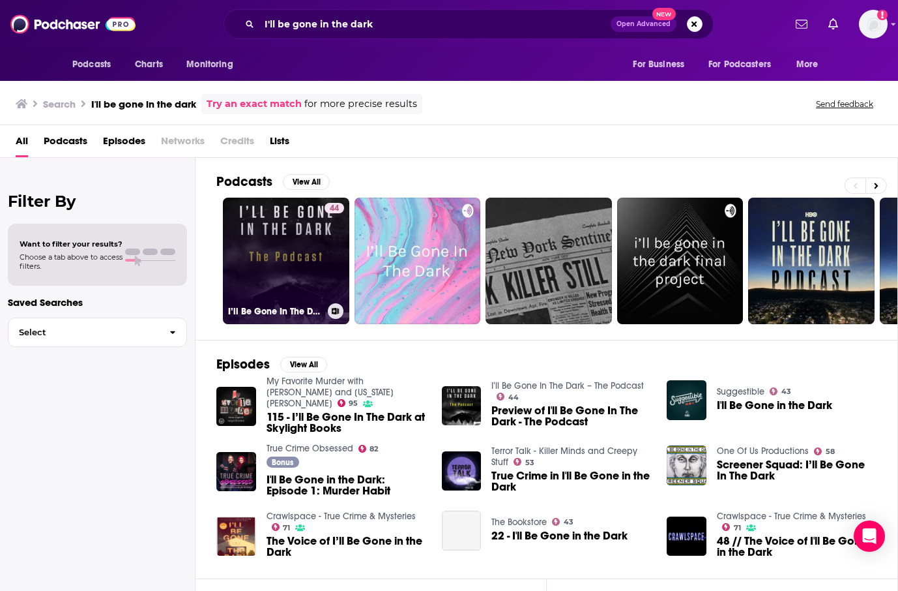
click at [281, 279] on link "44 I’ll Be Gone In The Dark – The Podcast" at bounding box center [286, 261] width 126 height 126
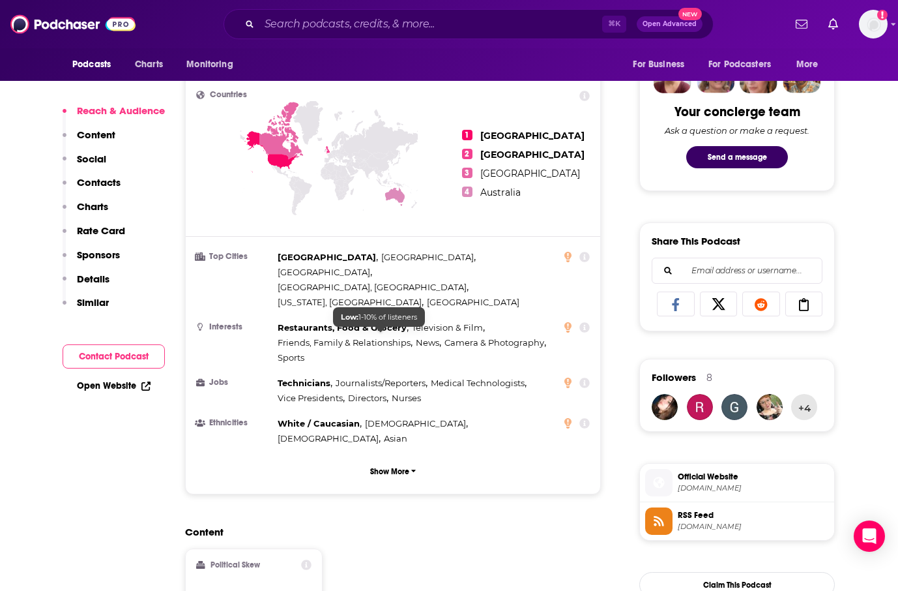
scroll to position [649, 0]
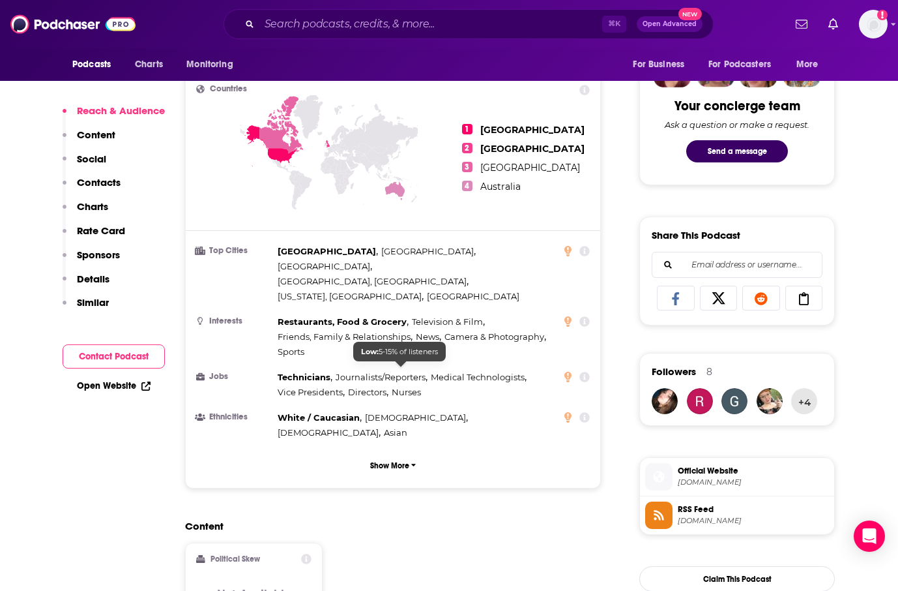
click at [491, 520] on h2 "Content" at bounding box center [387, 526] width 405 height 12
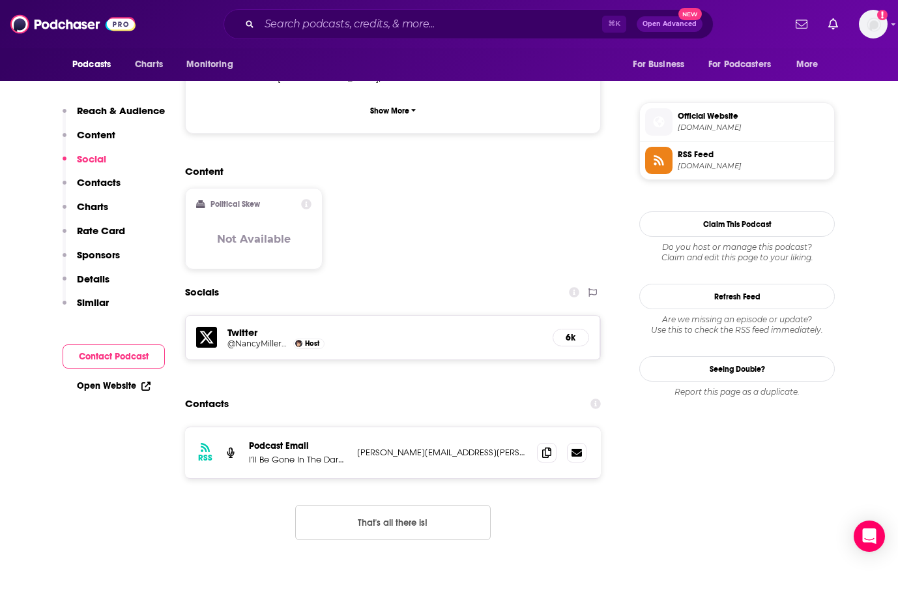
scroll to position [1016, 0]
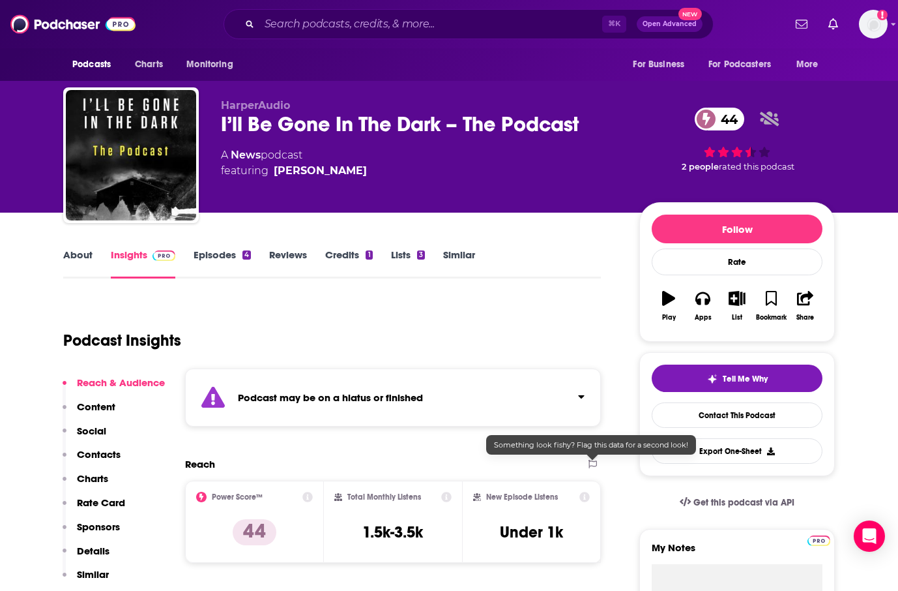
scroll to position [0, 0]
click at [76, 254] on link "About" at bounding box center [77, 263] width 29 height 30
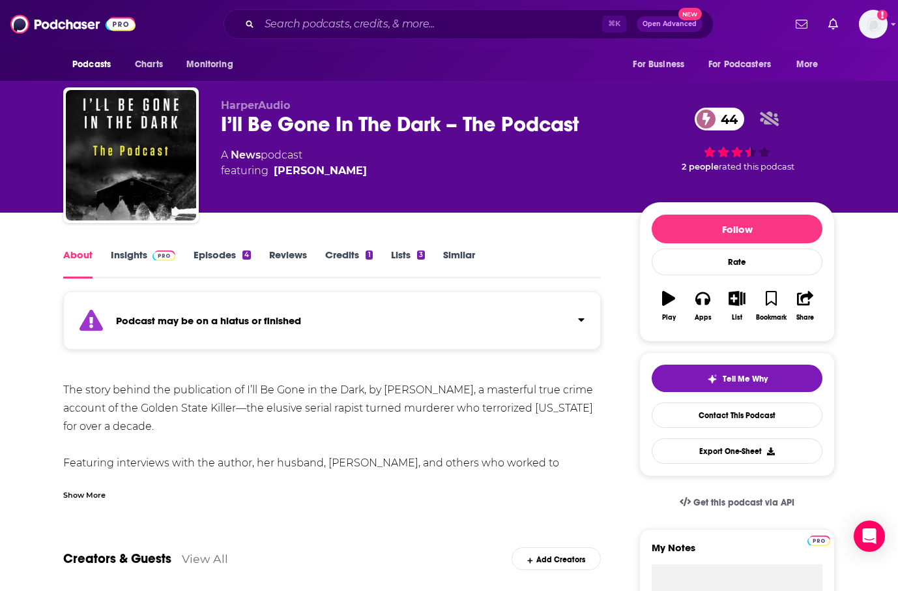
click at [68, 493] on div "Show More" at bounding box center [84, 494] width 42 height 12
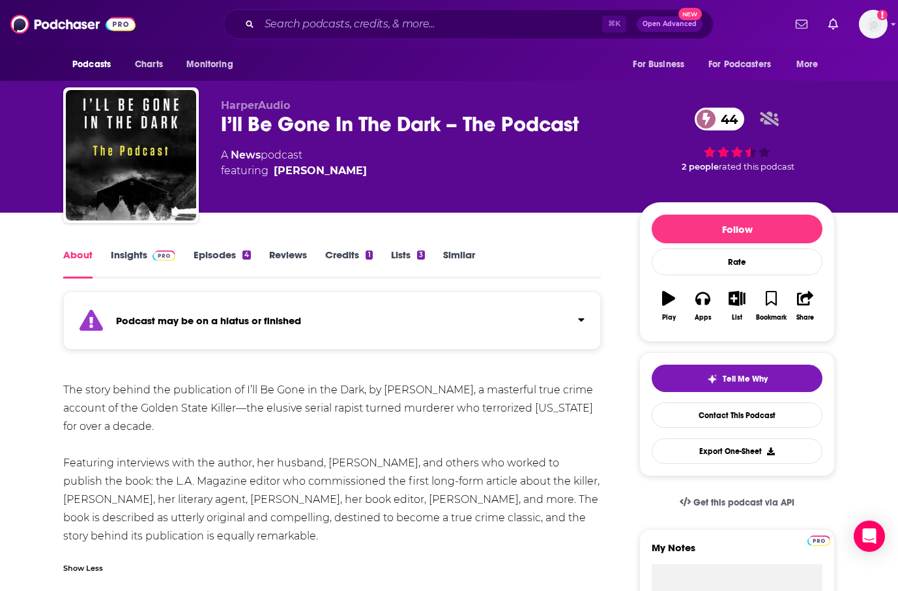
click at [84, 254] on link "About" at bounding box center [77, 263] width 29 height 30
click at [211, 247] on div "About Insights Episodes 4 Reviews Credits 1 Lists 3 Similar" at bounding box center [332, 262] width 538 height 32
click at [211, 254] on link "Episodes 4" at bounding box center [222, 263] width 57 height 30
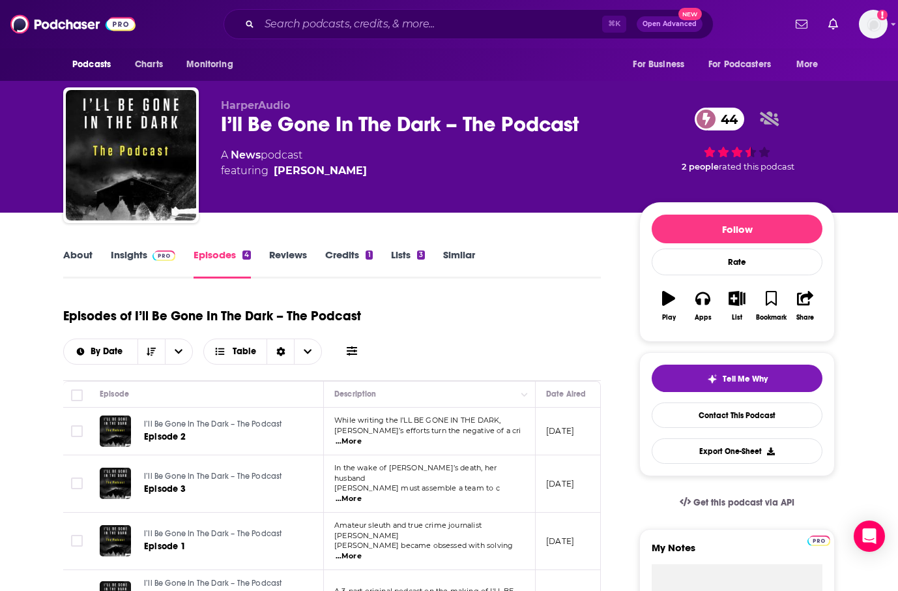
click at [90, 250] on link "About" at bounding box center [77, 263] width 29 height 30
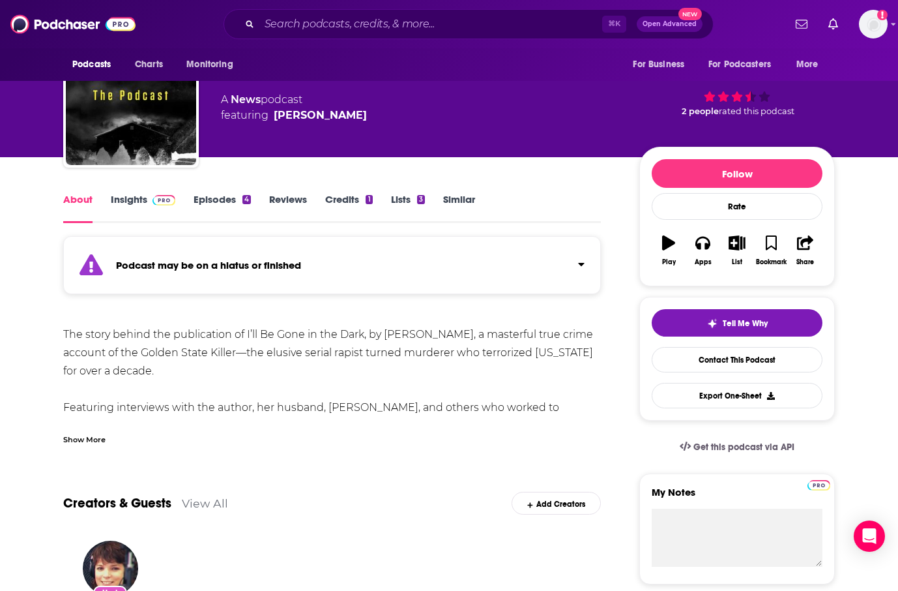
scroll to position [8, 0]
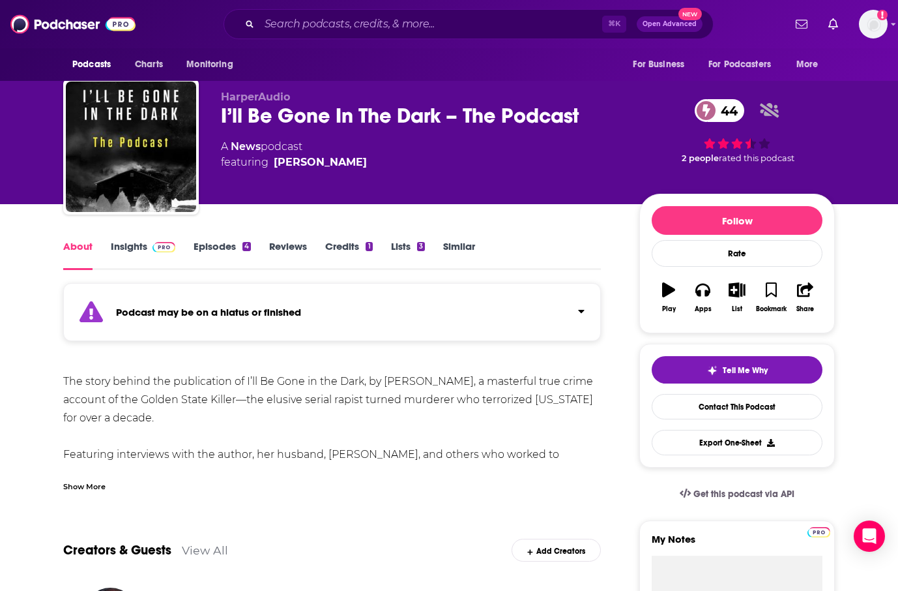
click at [123, 247] on link "Insights" at bounding box center [143, 255] width 65 height 30
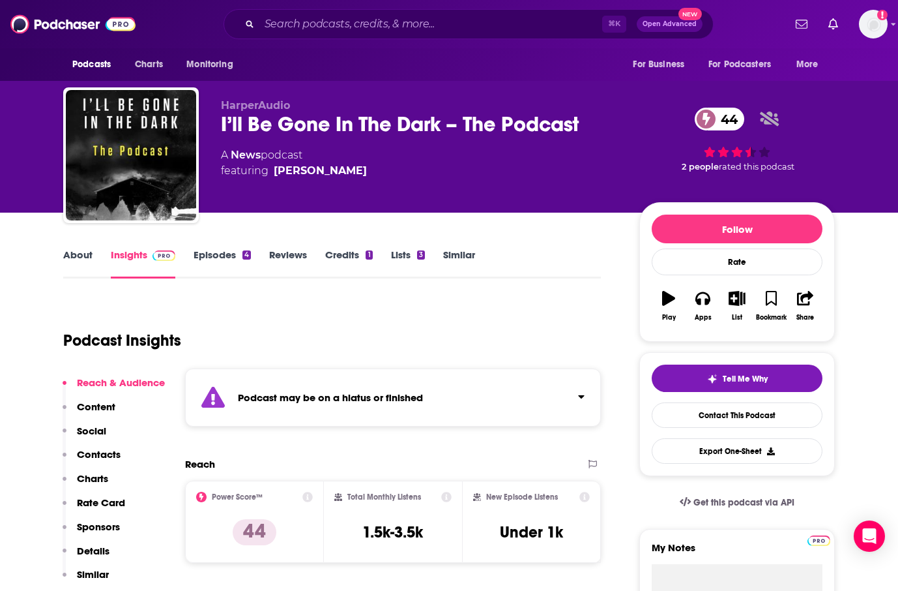
scroll to position [165, 0]
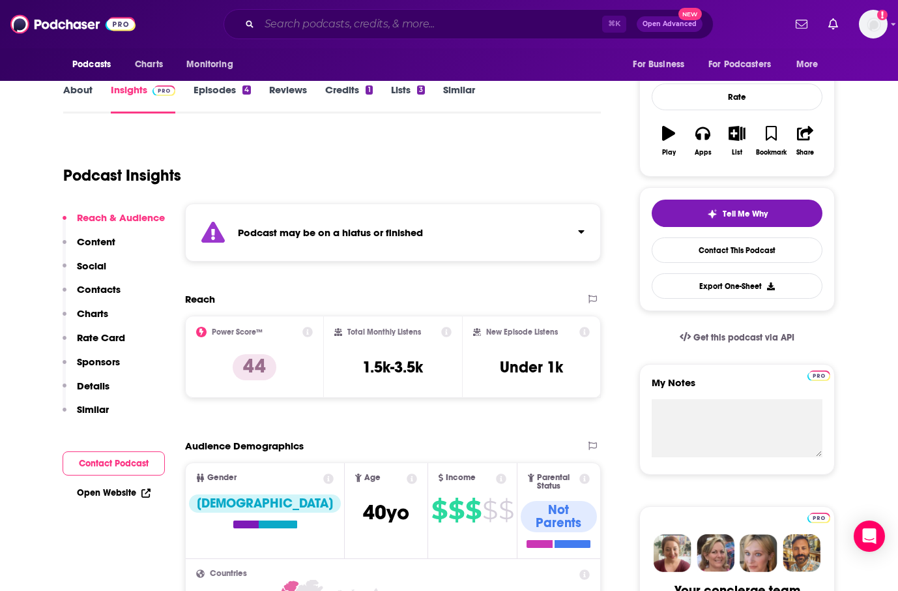
click at [364, 33] on input "Search podcasts, credits, & more..." at bounding box center [430, 24] width 343 height 21
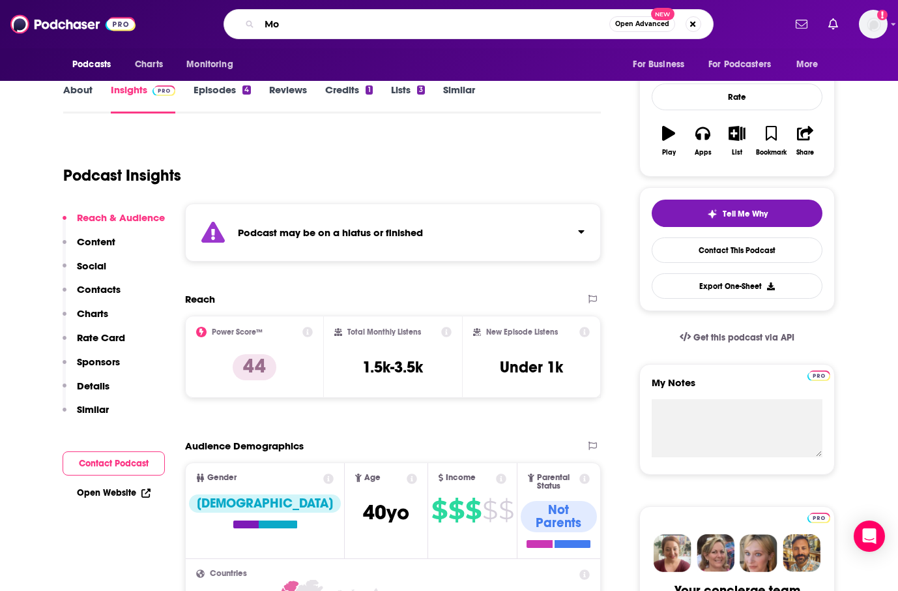
type input "M"
type input "Novel Suspects"
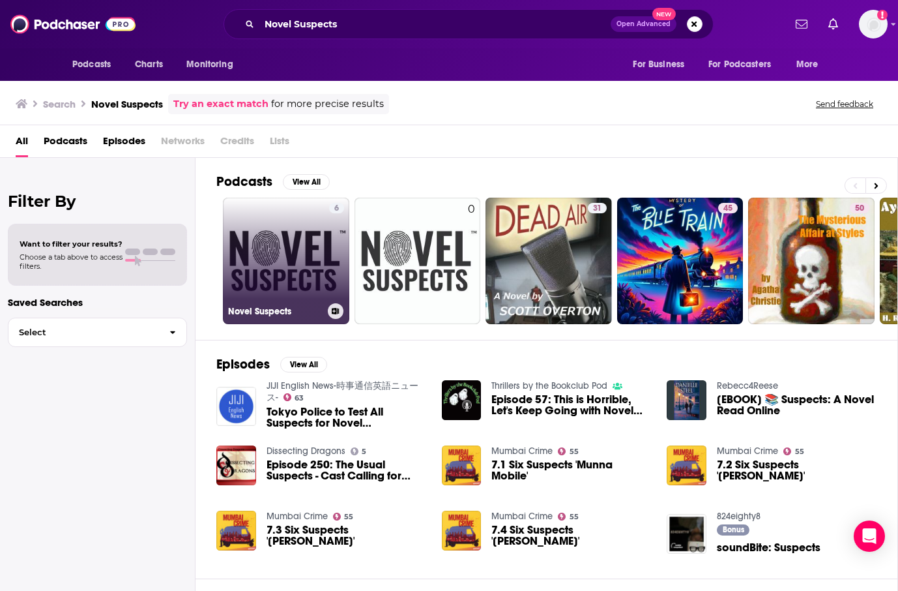
click at [295, 225] on link "6 Novel Suspects" at bounding box center [286, 261] width 126 height 126
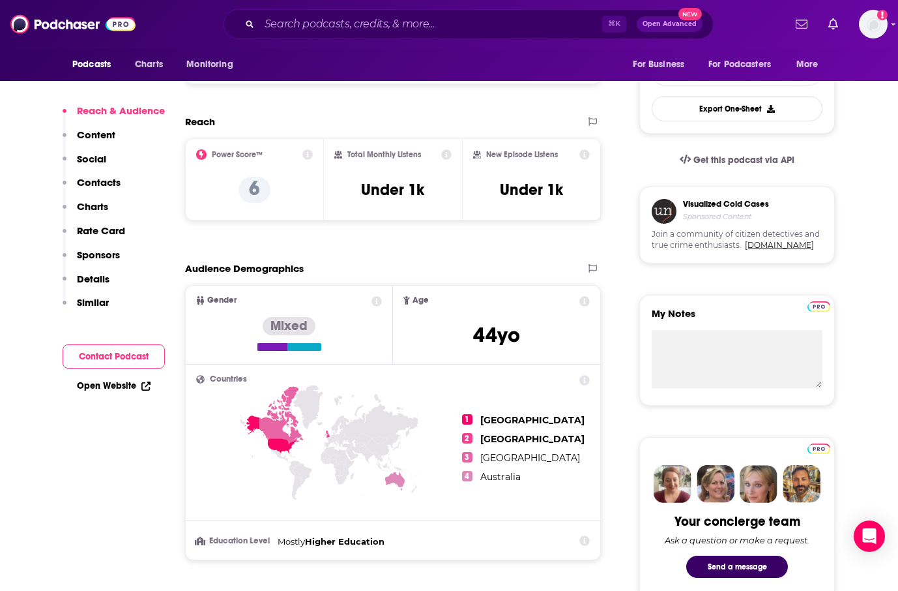
scroll to position [347, 0]
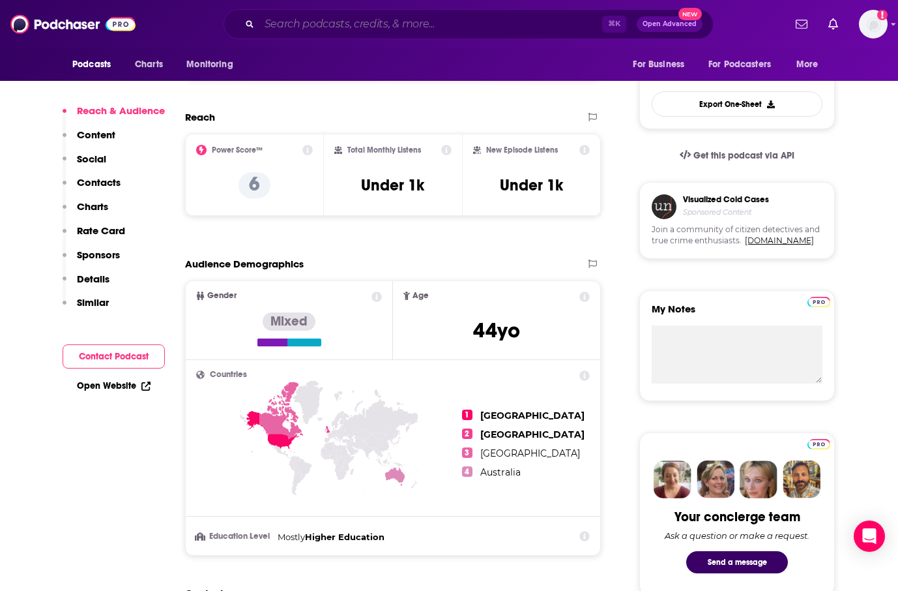
click at [377, 17] on input "Search podcasts, credits, & more..." at bounding box center [430, 24] width 343 height 21
paste input "Crime Junkie"
type input "Crime Junkie"
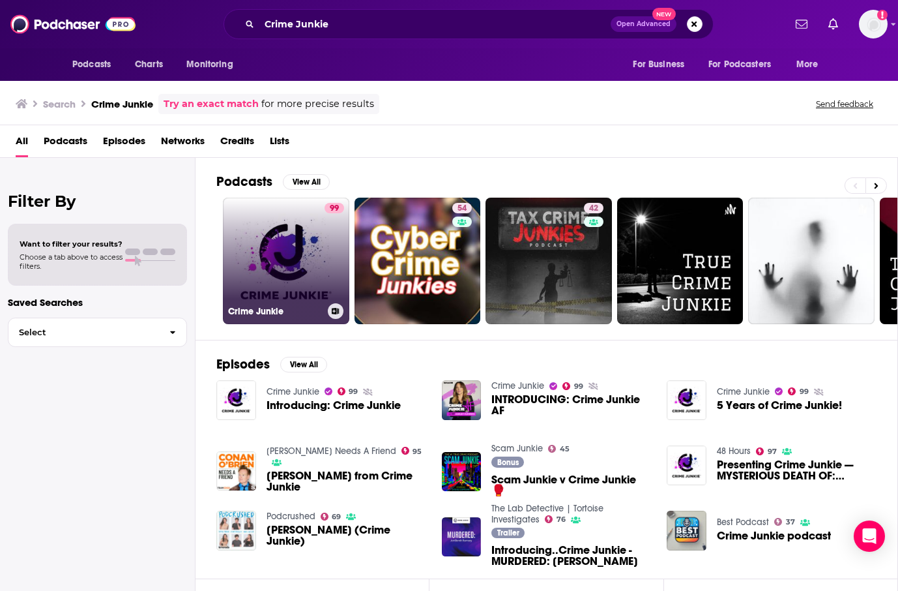
click at [289, 264] on link "99 Crime Junkie" at bounding box center [286, 261] width 126 height 126
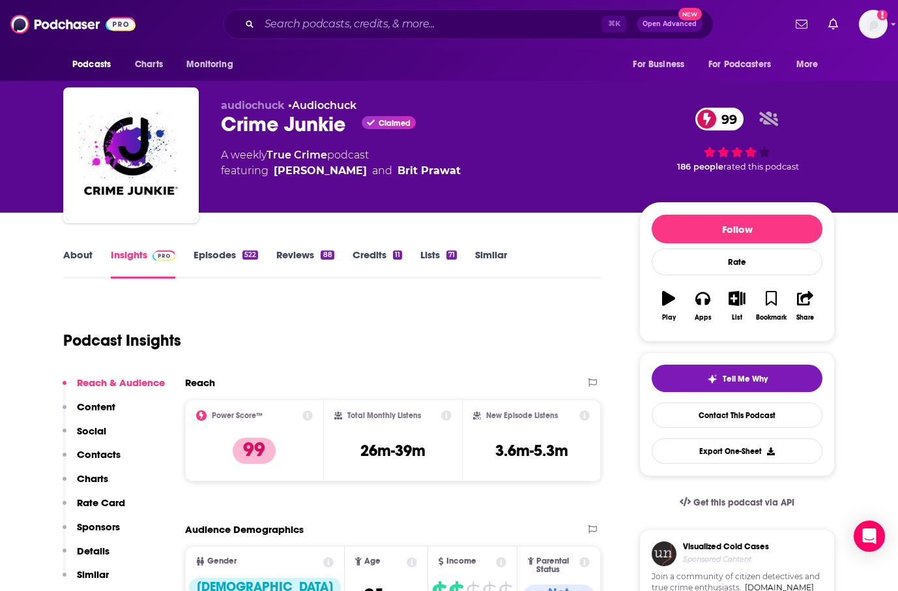
click at [219, 265] on link "Episodes 522" at bounding box center [226, 263] width 65 height 30
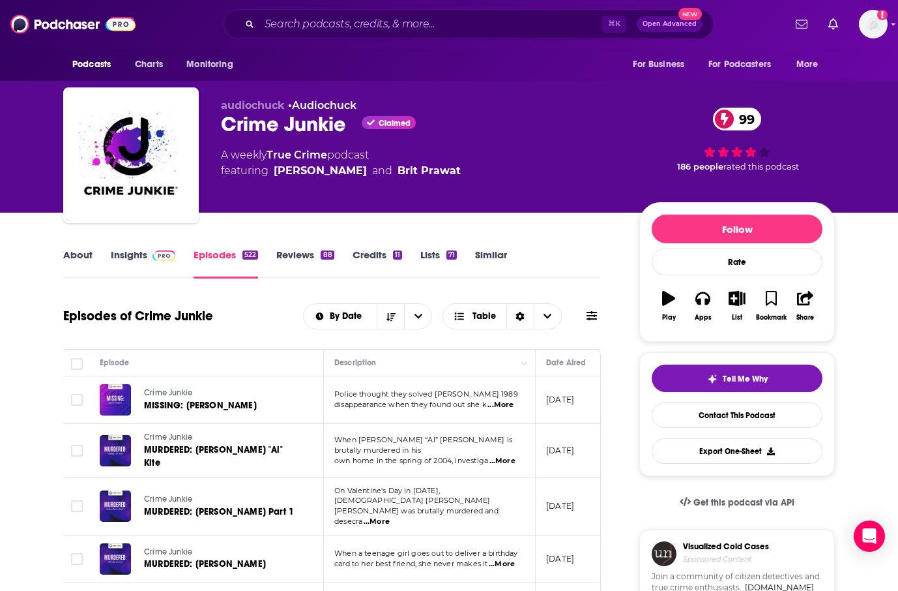
click at [111, 253] on link "Insights" at bounding box center [143, 263] width 65 height 30
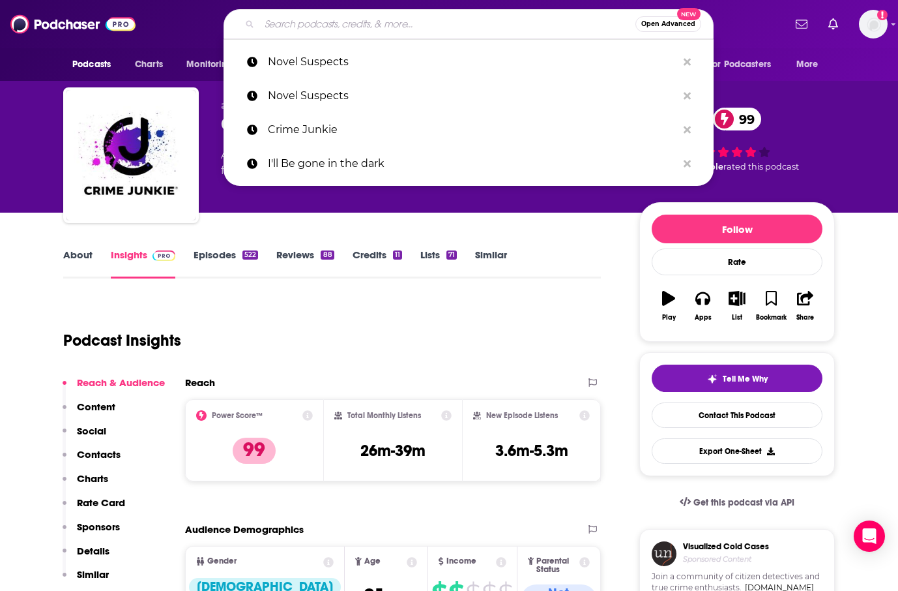
click at [331, 23] on input "Search podcasts, credits, & more..." at bounding box center [447, 24] width 376 height 21
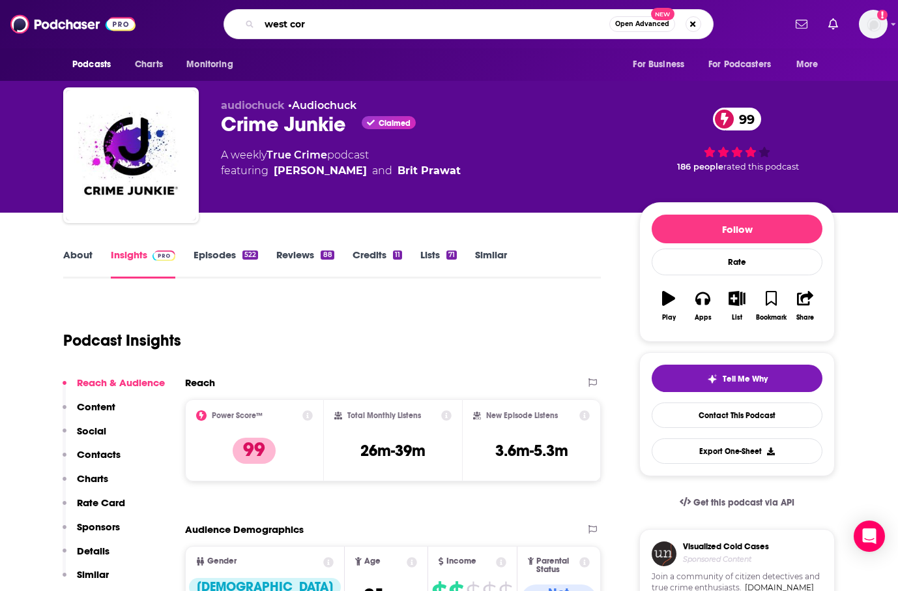
type input "[GEOGRAPHIC_DATA]"
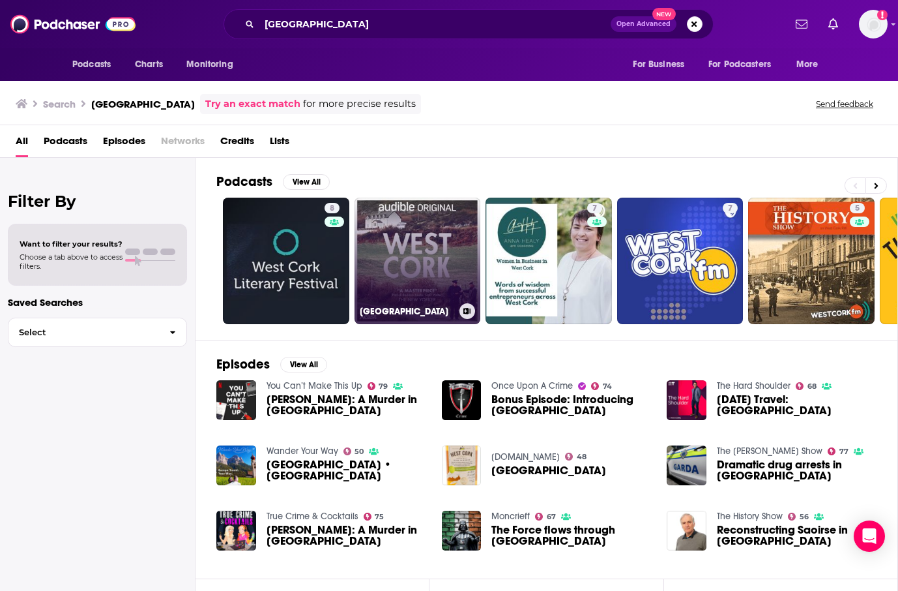
click at [428, 254] on link "[GEOGRAPHIC_DATA]" at bounding box center [418, 261] width 126 height 126
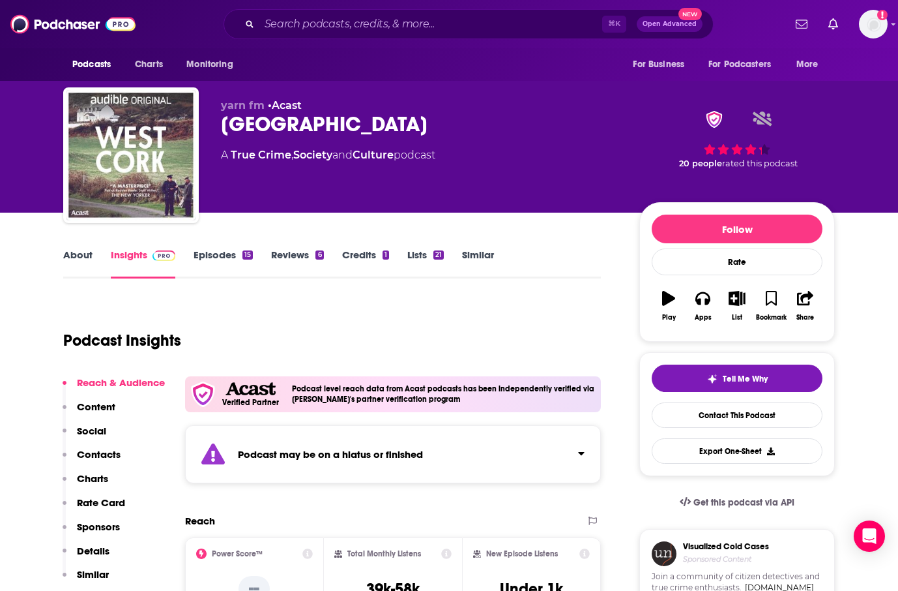
scroll to position [67, 0]
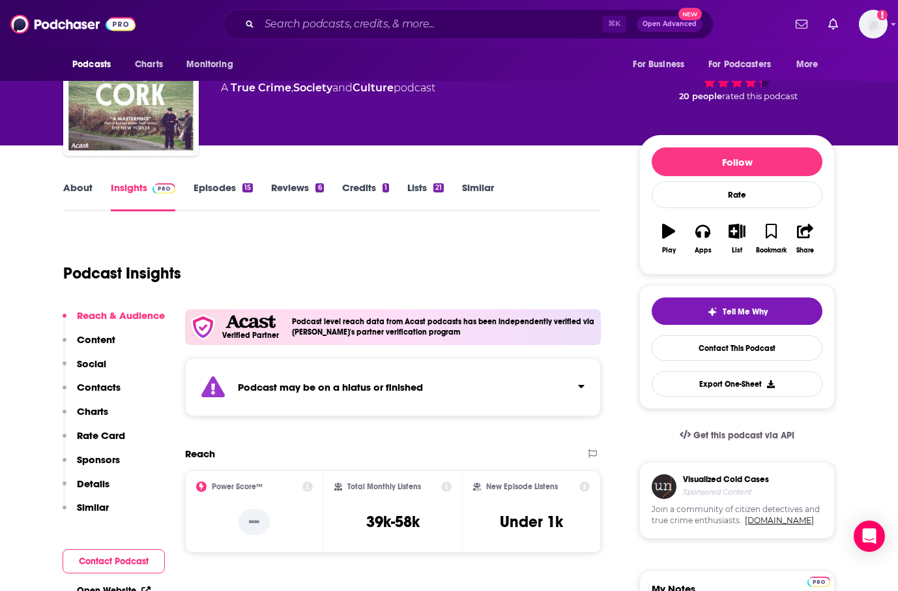
click at [236, 183] on link "Episodes 15" at bounding box center [223, 196] width 59 height 30
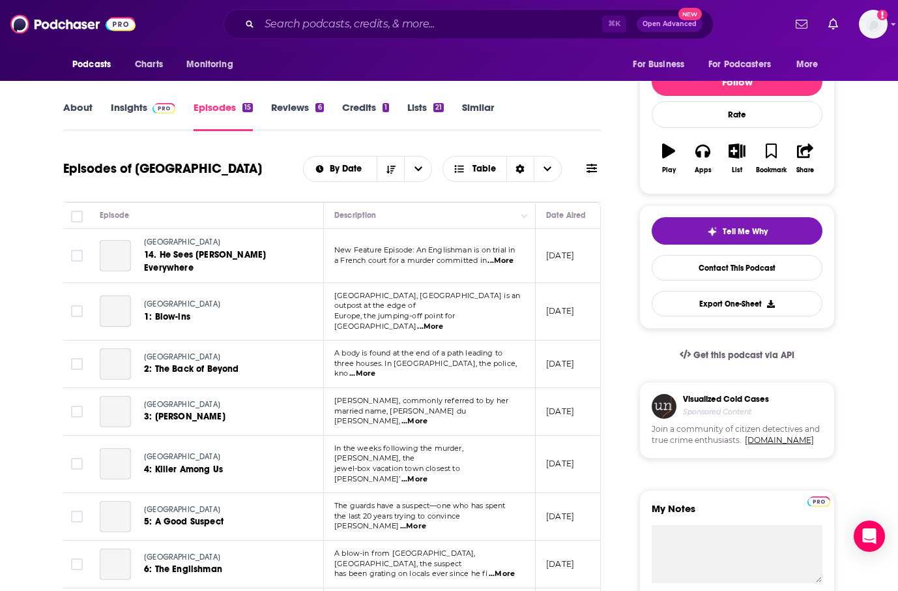
scroll to position [155, 0]
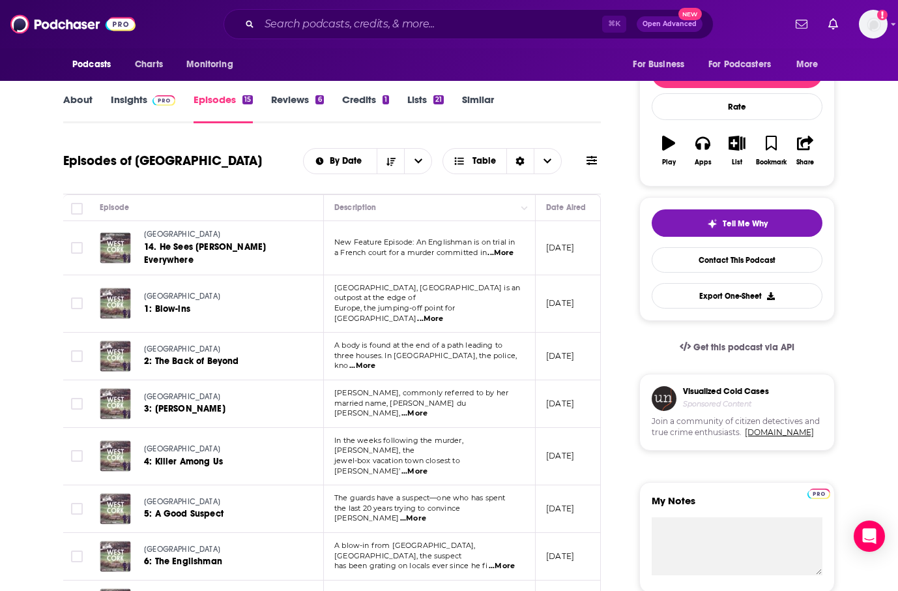
click at [139, 93] on link "Insights" at bounding box center [143, 108] width 65 height 30
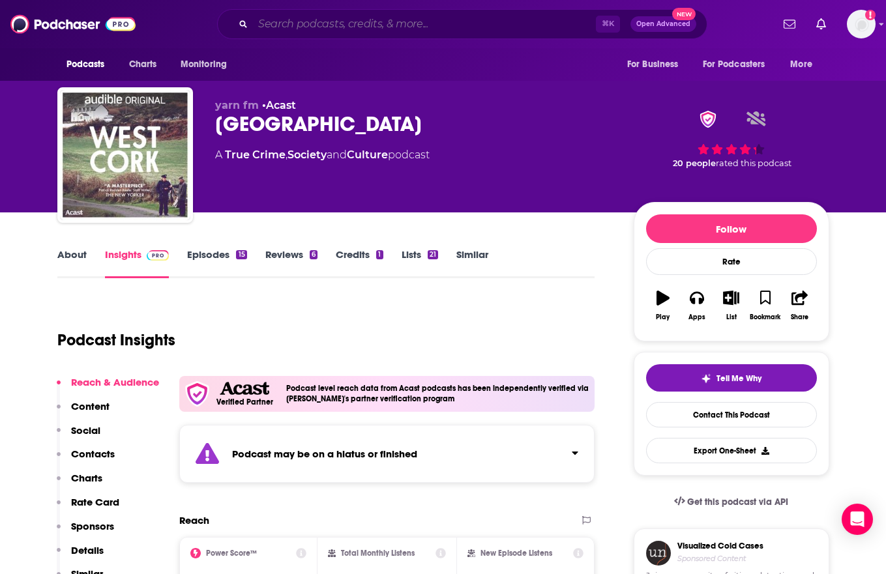
click at [380, 29] on input "Search podcasts, credits, & more..." at bounding box center [424, 24] width 343 height 21
paste input "[PERSON_NAME] and [PERSON_NAME] Read Dead People"
type input "[PERSON_NAME] and [PERSON_NAME] Read Dead People"
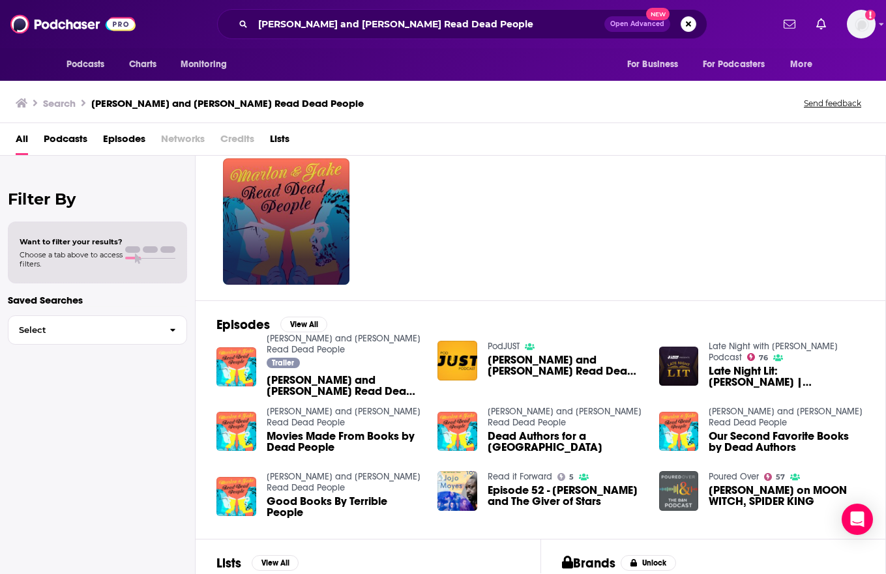
scroll to position [42, 0]
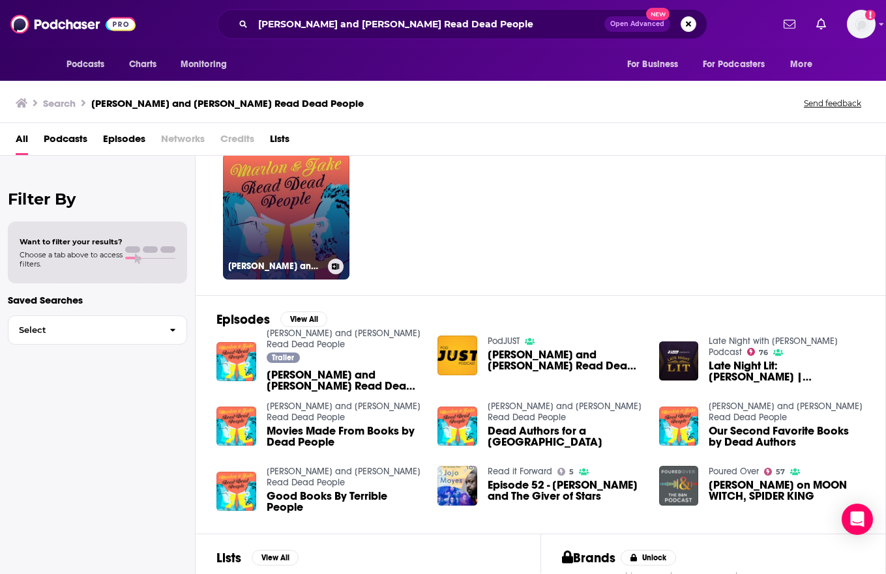
click at [316, 206] on link "[PERSON_NAME] and [PERSON_NAME] Read Dead People" at bounding box center [286, 216] width 126 height 126
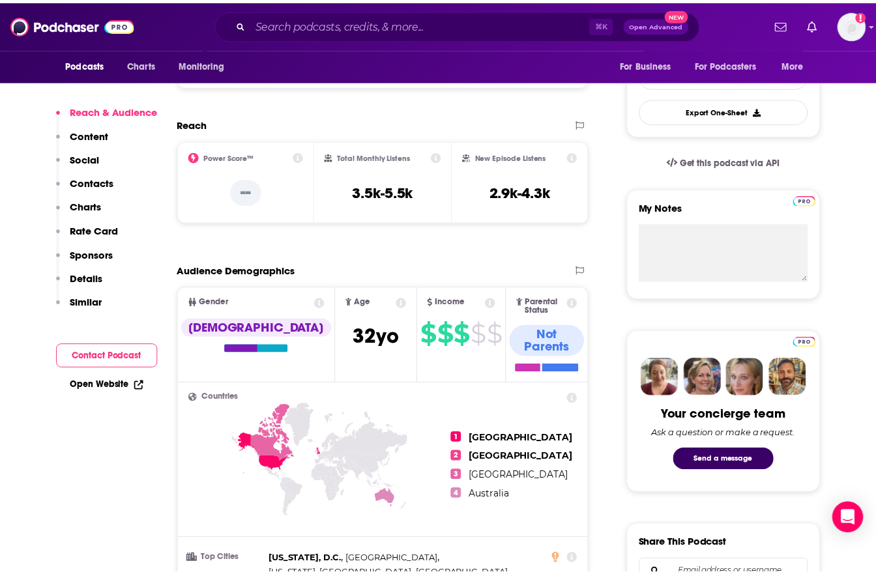
scroll to position [333, 0]
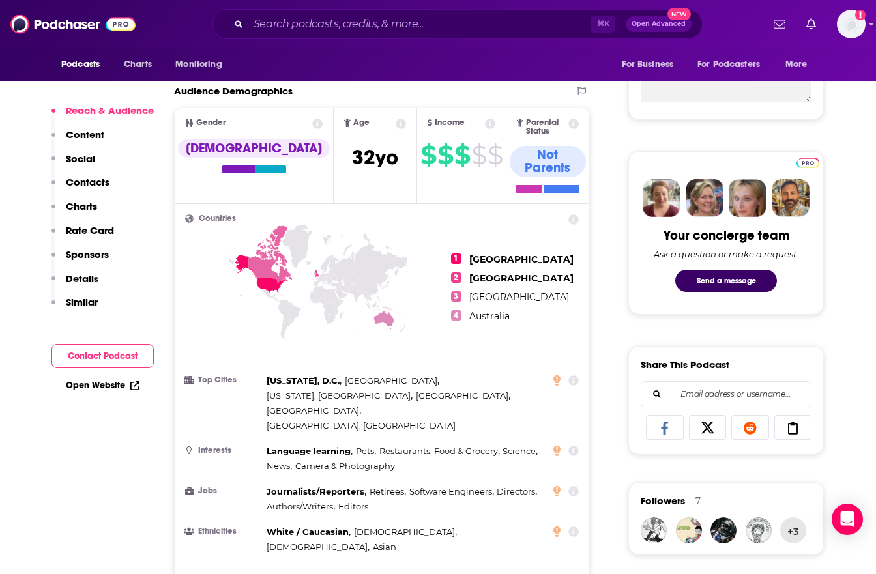
scroll to position [531, 0]
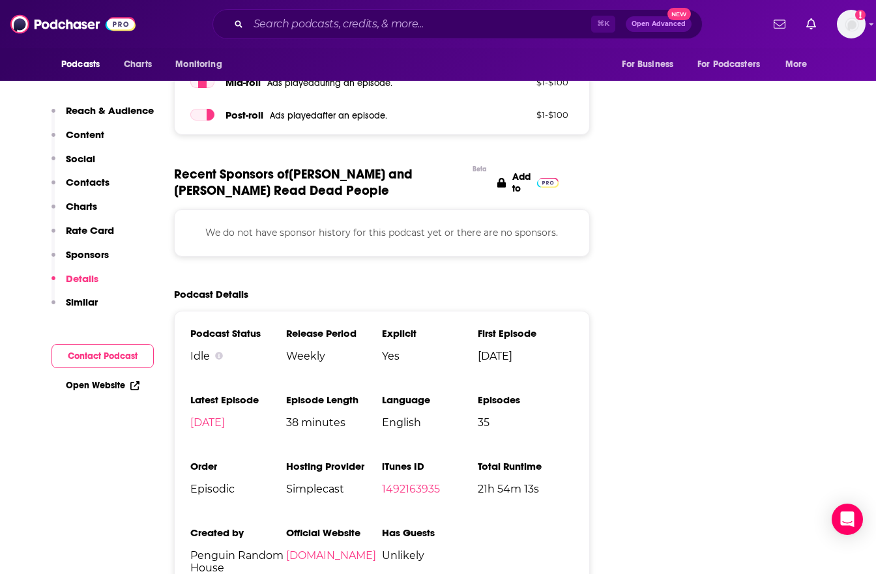
scroll to position [1924, 0]
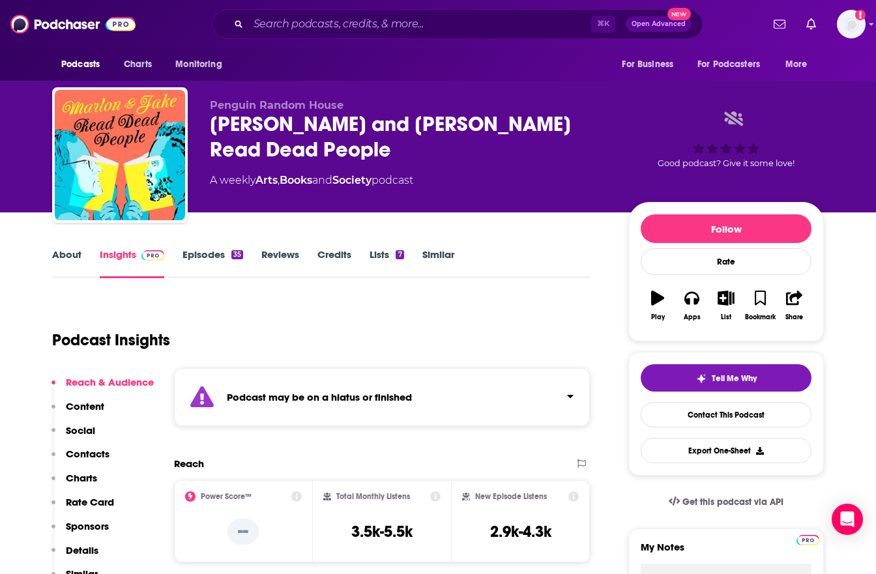
scroll to position [0, 0]
click at [456, 18] on input "Search podcasts, credits, & more..." at bounding box center [419, 24] width 343 height 21
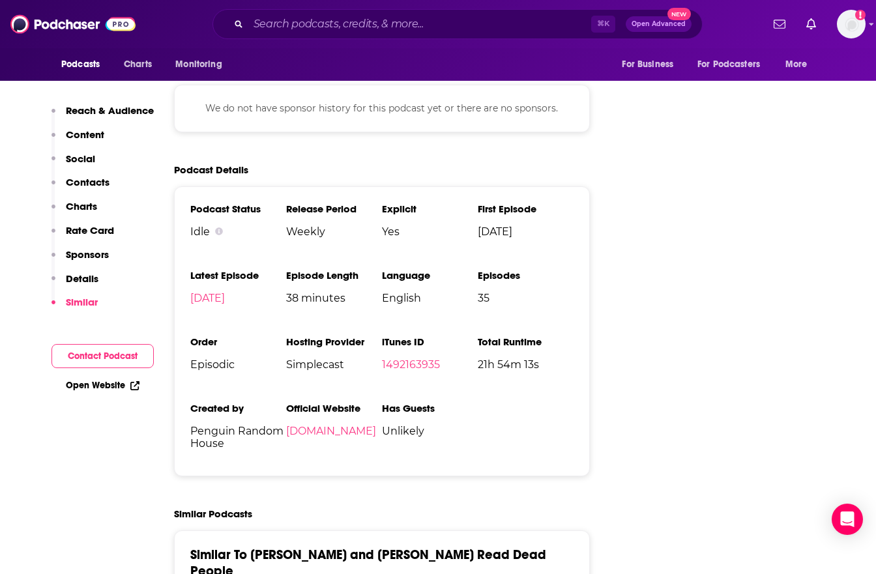
scroll to position [2014, 0]
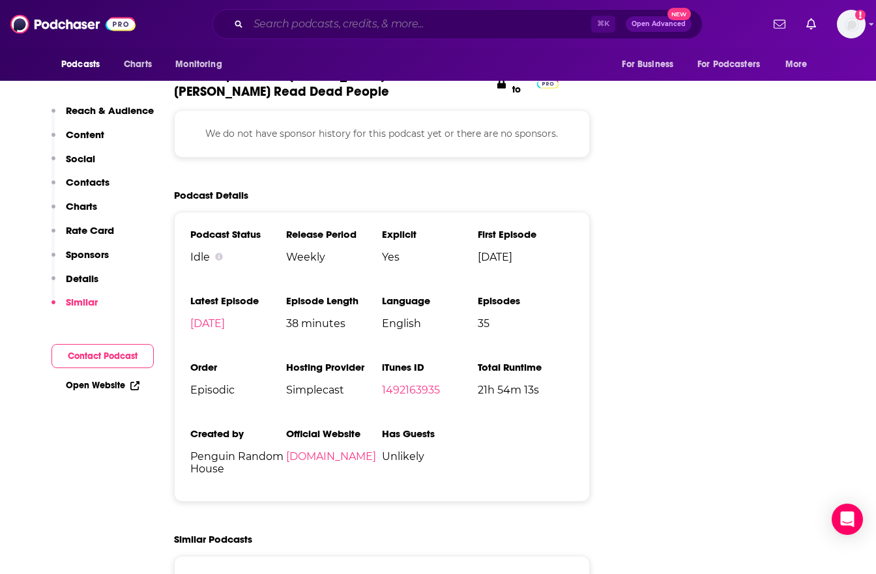
click at [381, 18] on input "Search podcasts, credits, & more..." at bounding box center [419, 24] width 343 height 21
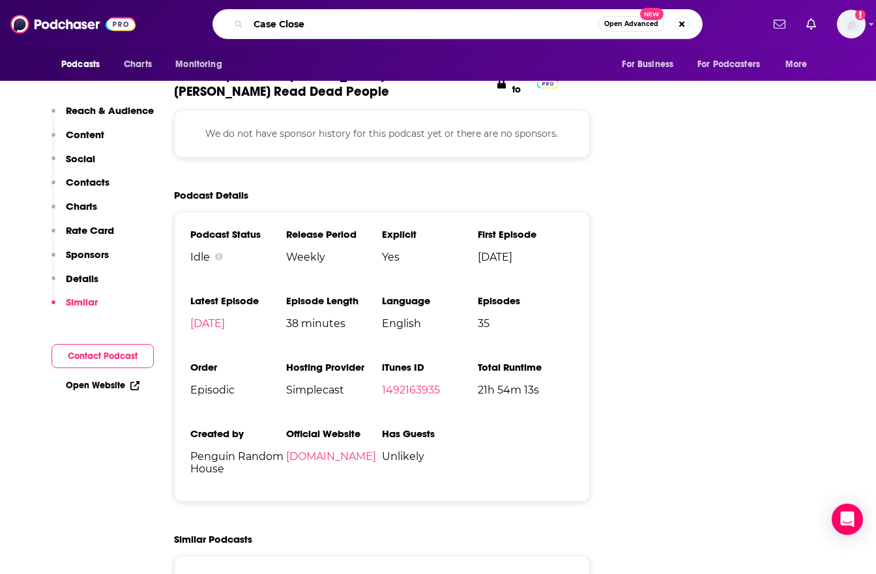
type input "Case Closed"
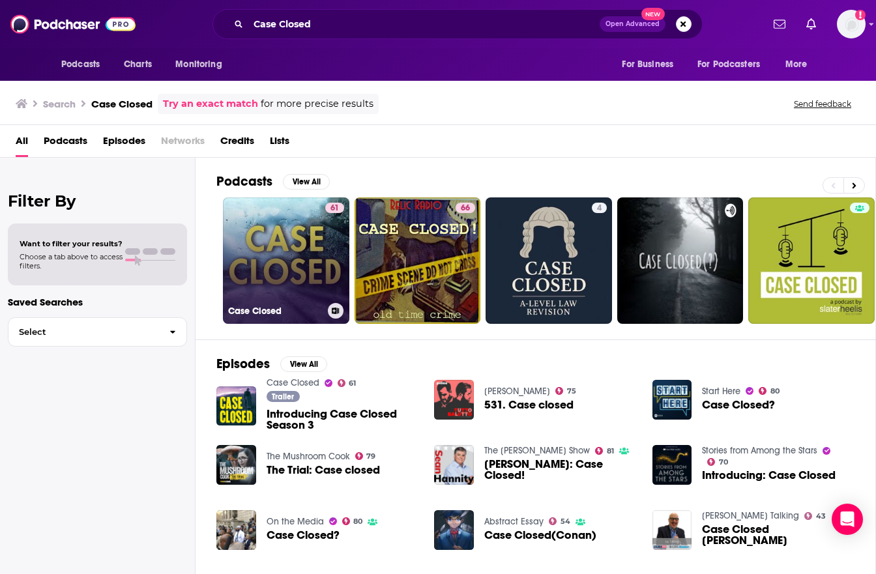
click at [291, 233] on link "61 Case Closed" at bounding box center [286, 261] width 126 height 126
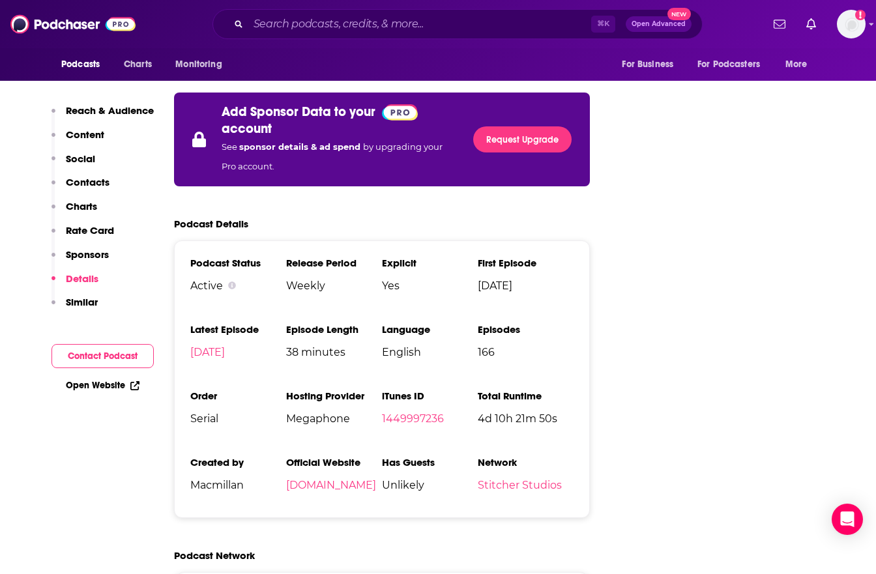
scroll to position [1999, 0]
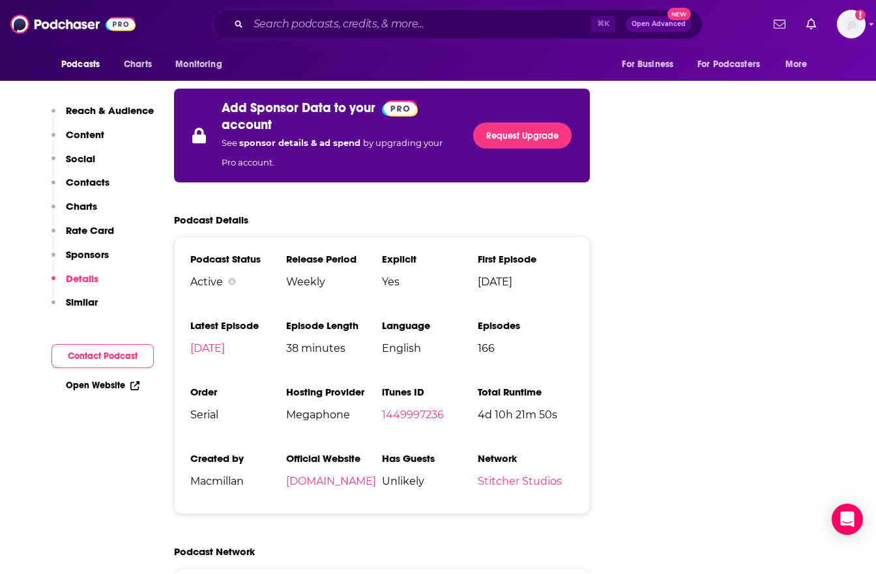
click at [420, 22] on input "Search podcasts, credits, & more..." at bounding box center [419, 24] width 343 height 21
paste input "Crime Junkie"
type input "Crime Junkie"
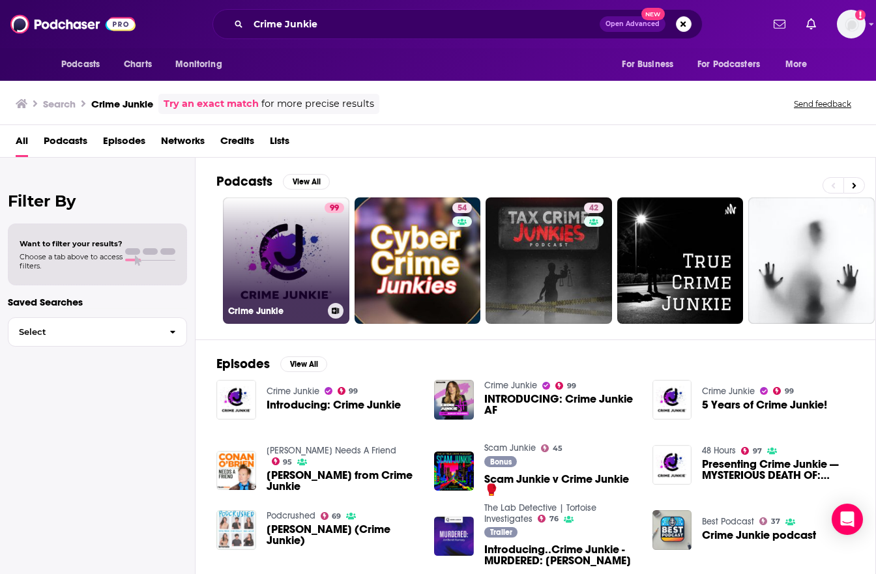
click at [262, 234] on link "99 Crime Junkie" at bounding box center [286, 261] width 126 height 126
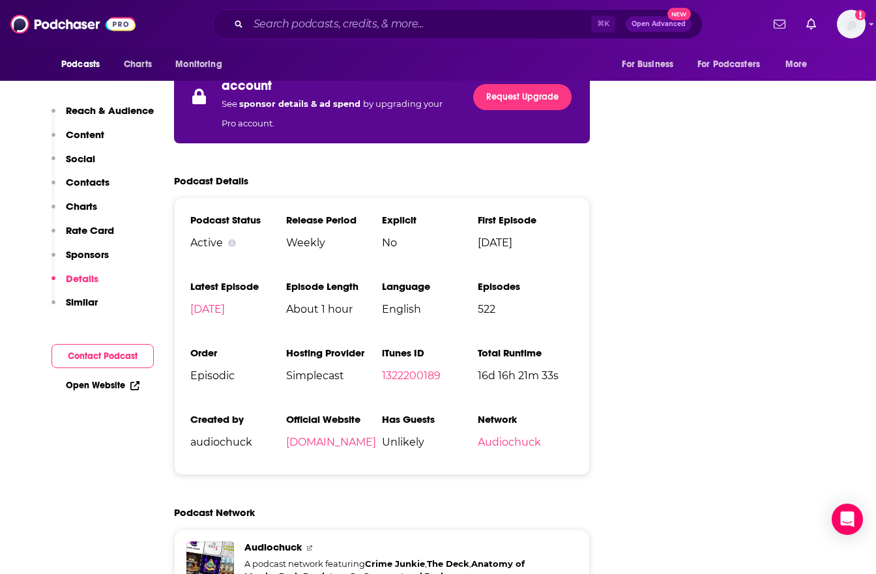
scroll to position [2613, 0]
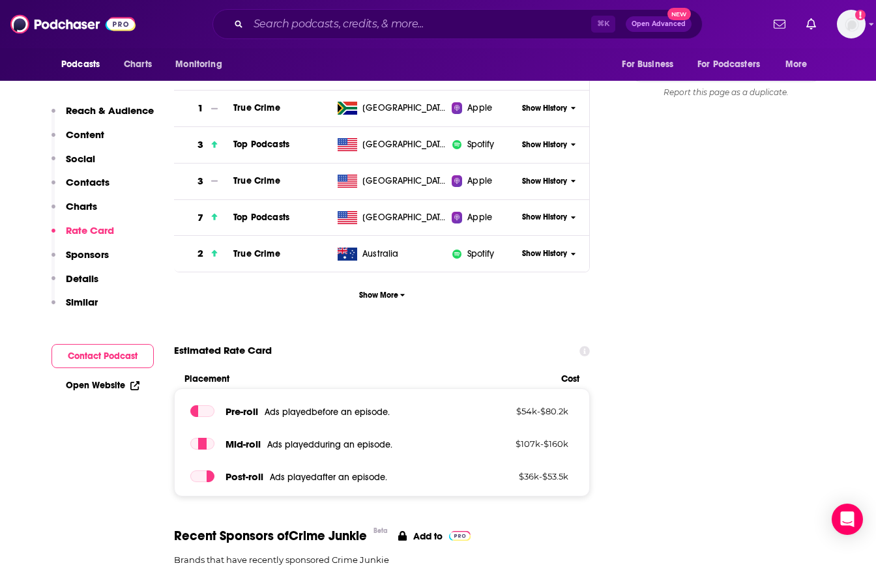
scroll to position [1307, 0]
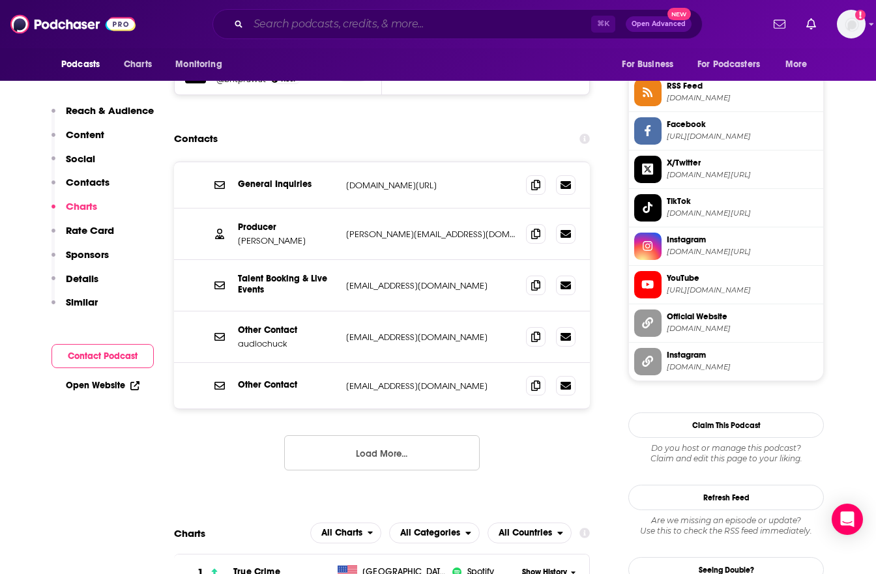
click at [445, 29] on input "Search podcasts, credits, & more..." at bounding box center [419, 24] width 343 height 21
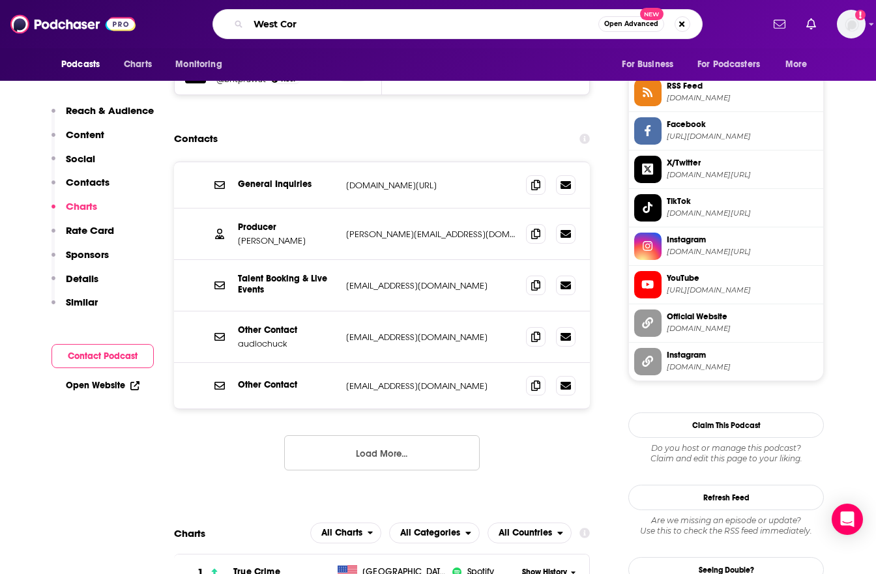
type input "[GEOGRAPHIC_DATA]"
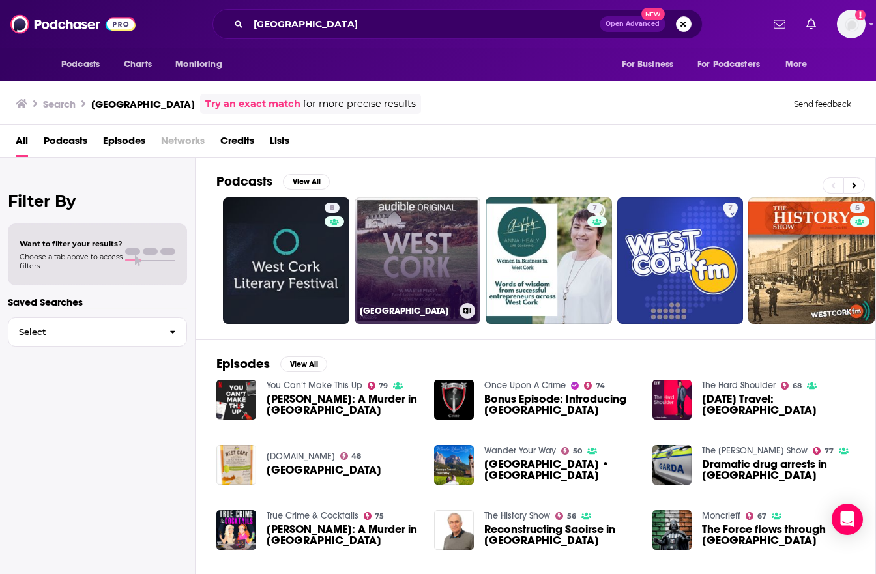
click at [434, 244] on link "[GEOGRAPHIC_DATA]" at bounding box center [418, 261] width 126 height 126
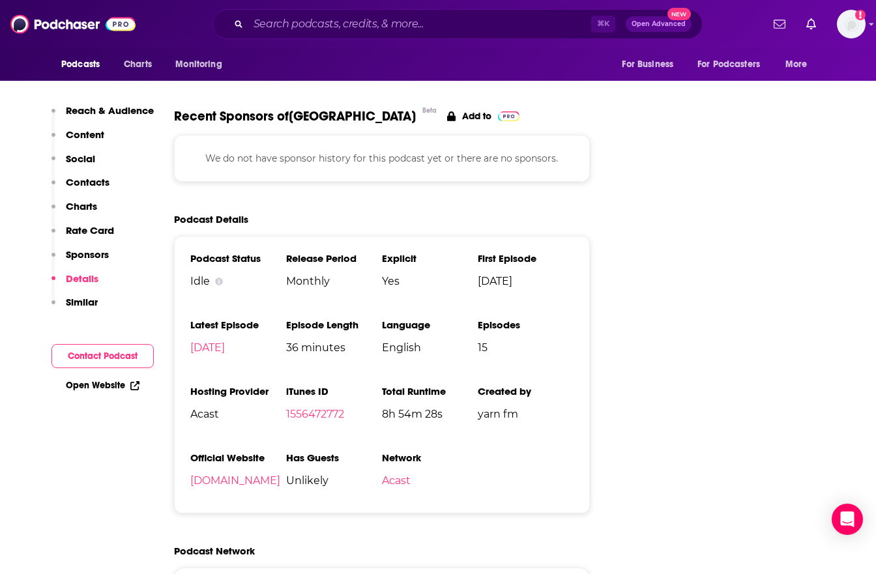
scroll to position [2087, 0]
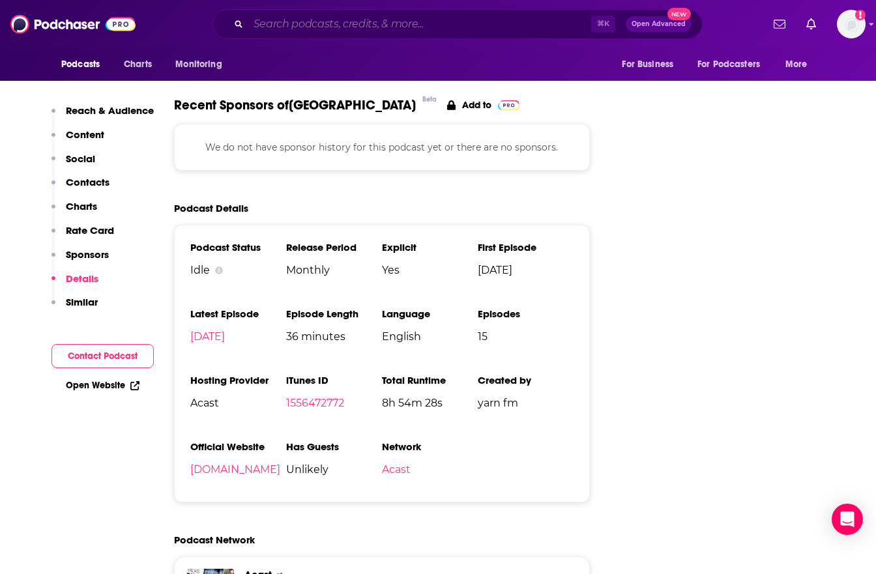
click at [365, 18] on input "Search podcasts, credits, & more..." at bounding box center [419, 24] width 343 height 21
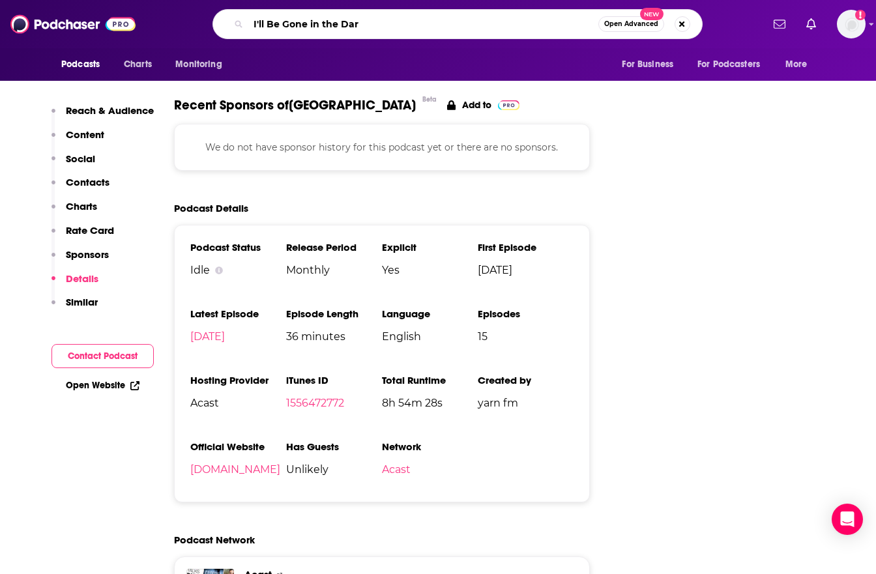
type input "I'll Be Gone in the Dark"
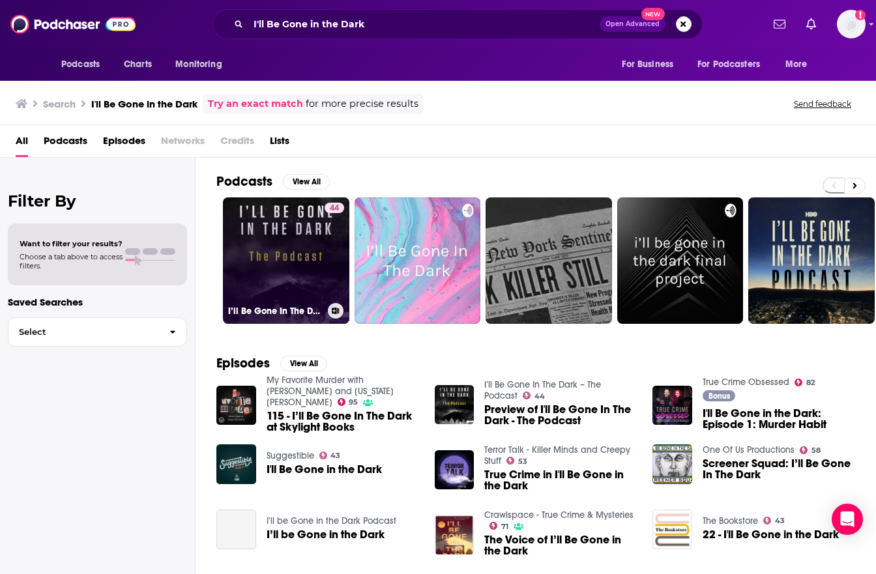
click at [265, 271] on link "44 I’ll Be Gone In The Dark – The Podcast" at bounding box center [286, 261] width 126 height 126
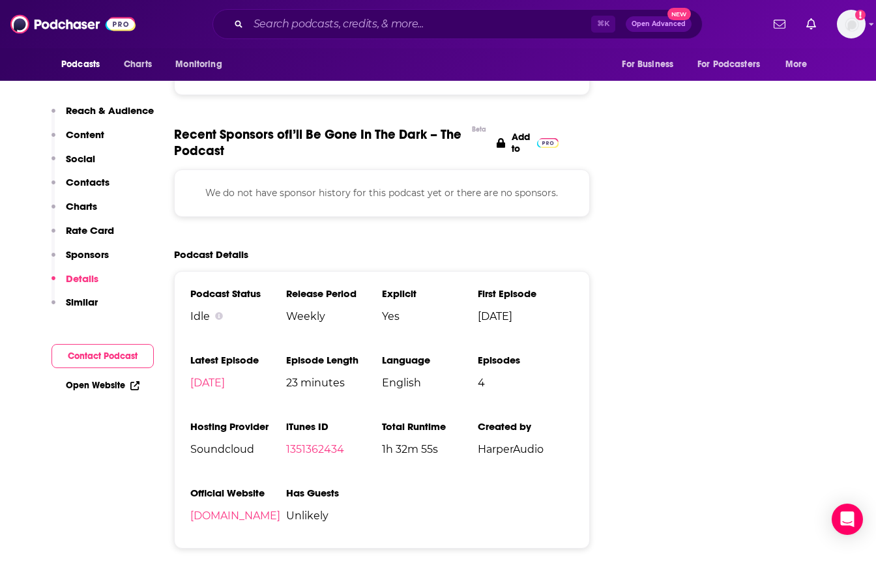
scroll to position [1780, 0]
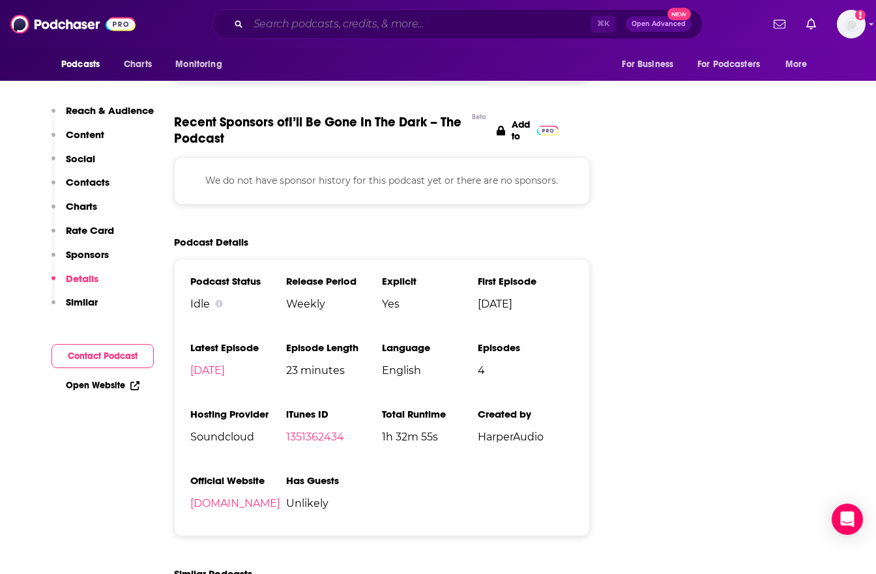
click at [413, 25] on input "Search podcasts, credits, & more..." at bounding box center [419, 24] width 343 height 21
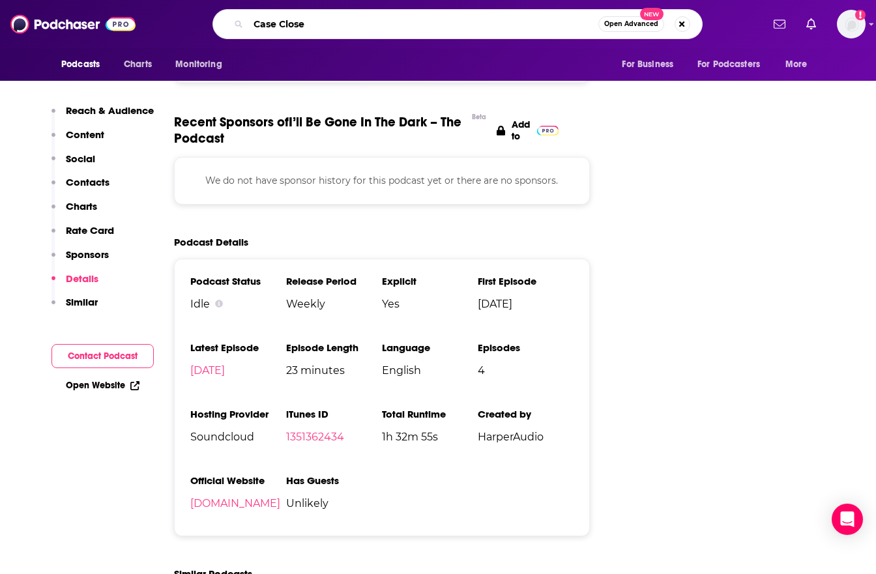
type input "Case Closed"
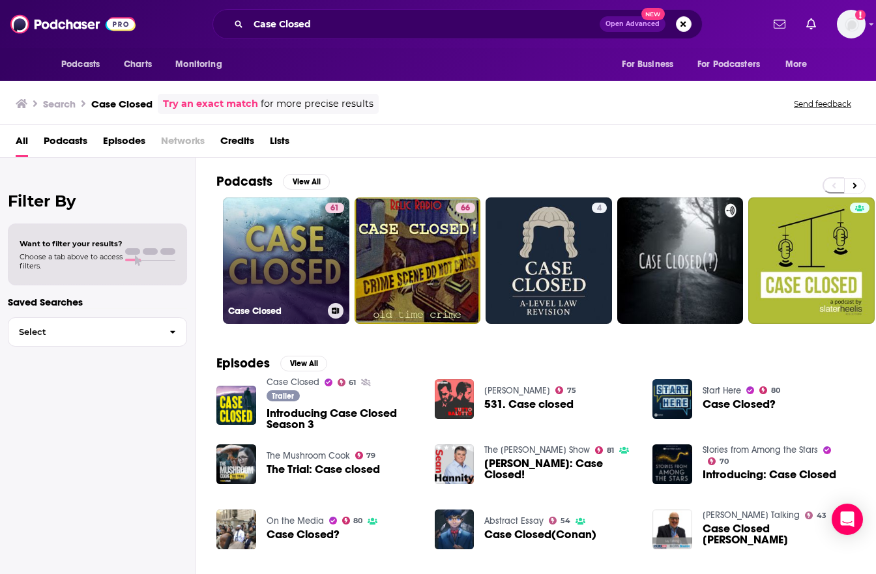
click at [269, 252] on link "61 Case Closed" at bounding box center [286, 261] width 126 height 126
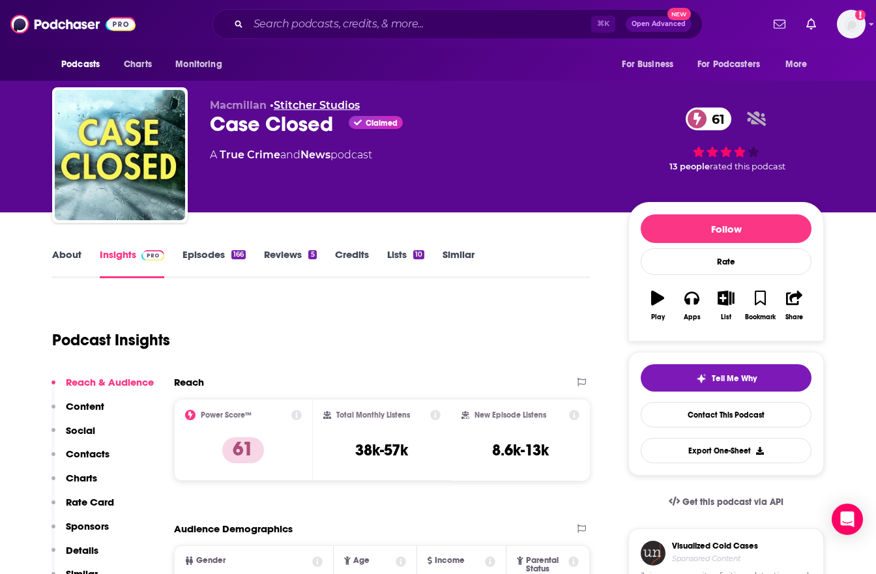
click at [327, 105] on link "Stitcher Studios" at bounding box center [317, 105] width 86 height 12
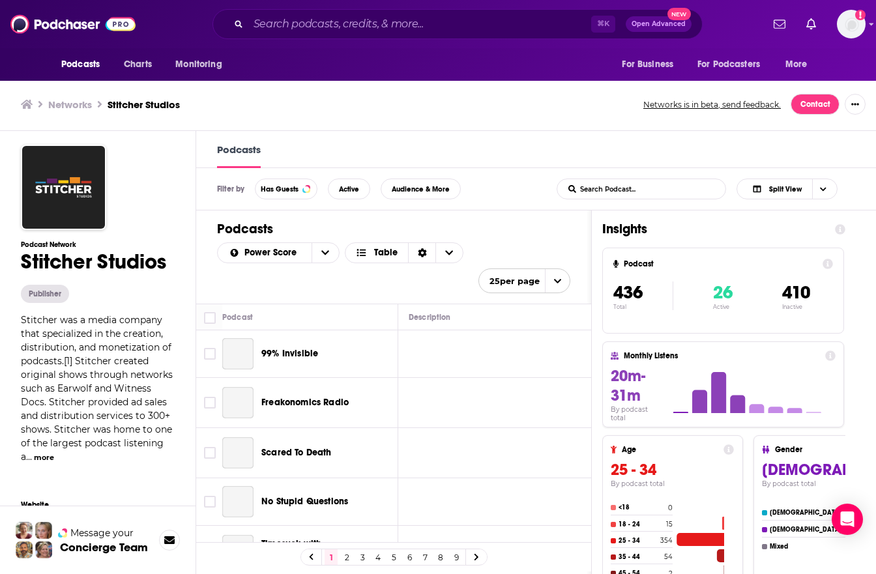
scroll to position [1, 0]
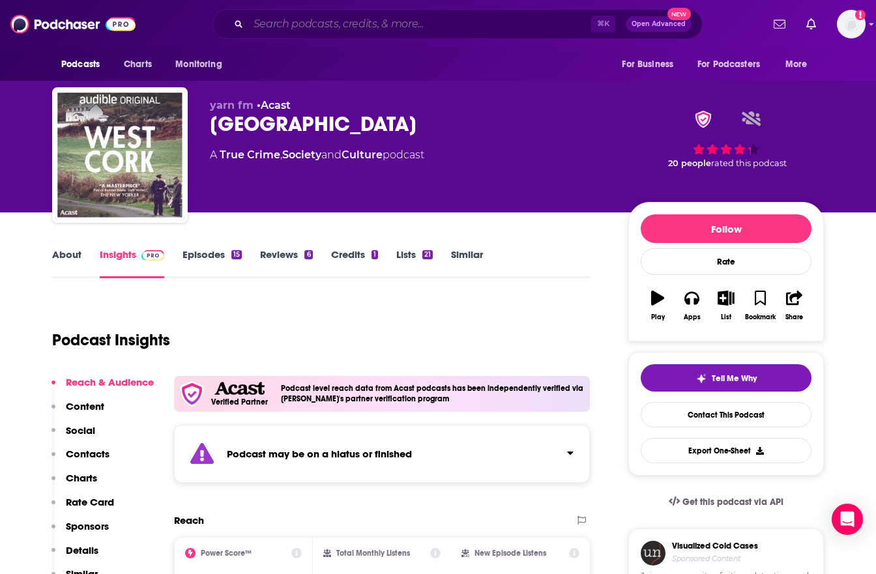
click at [366, 14] on input "Search podcasts, credits, & more..." at bounding box center [419, 24] width 343 height 21
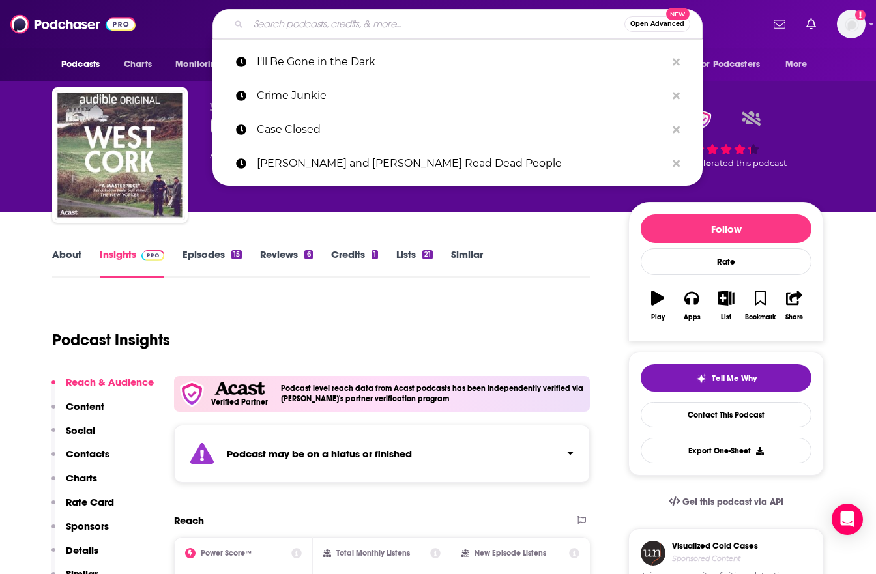
paste input "[PERSON_NAME] and [PERSON_NAME] Read Dead People"
type input "[PERSON_NAME] and [PERSON_NAME] Read Dead People"
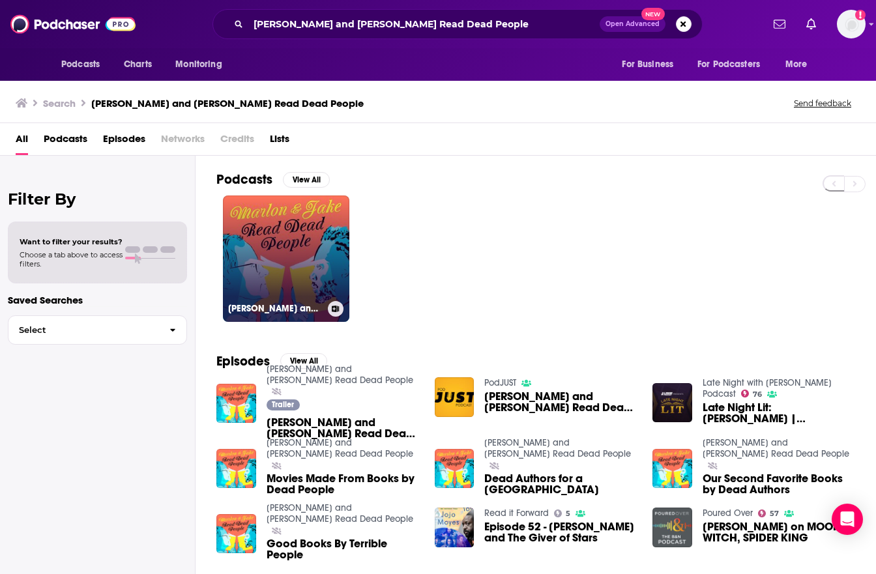
click at [279, 219] on link "[PERSON_NAME] and [PERSON_NAME] Read Dead People" at bounding box center [286, 259] width 126 height 126
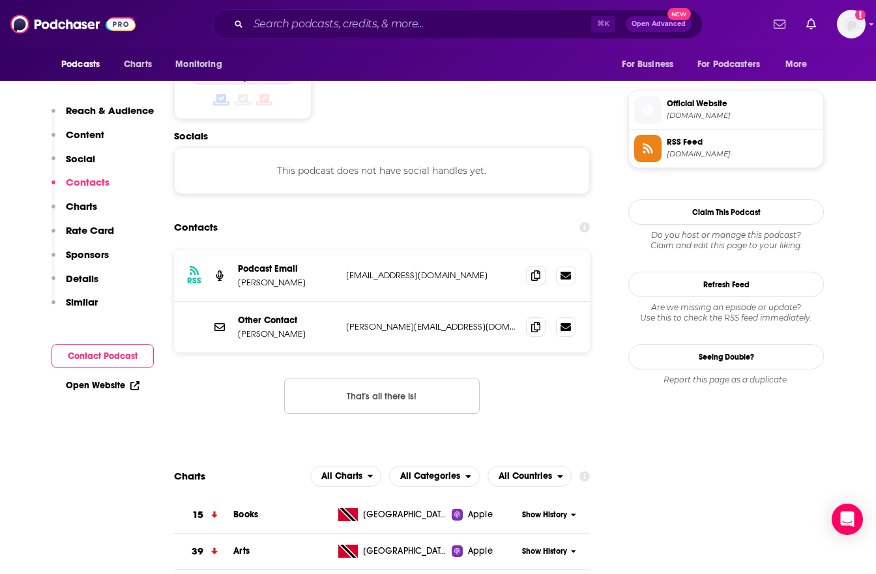
scroll to position [1165, 0]
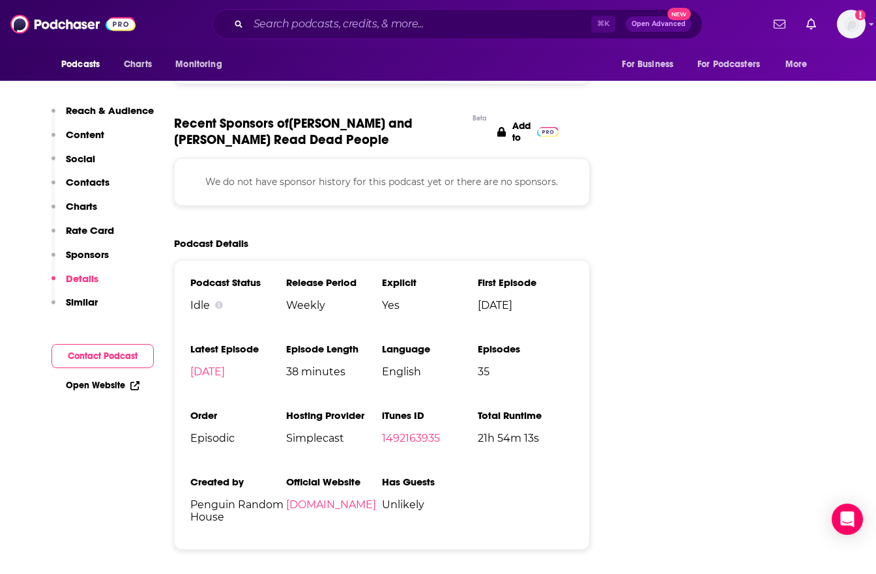
scroll to position [1965, 0]
